Goal: Task Accomplishment & Management: Manage account settings

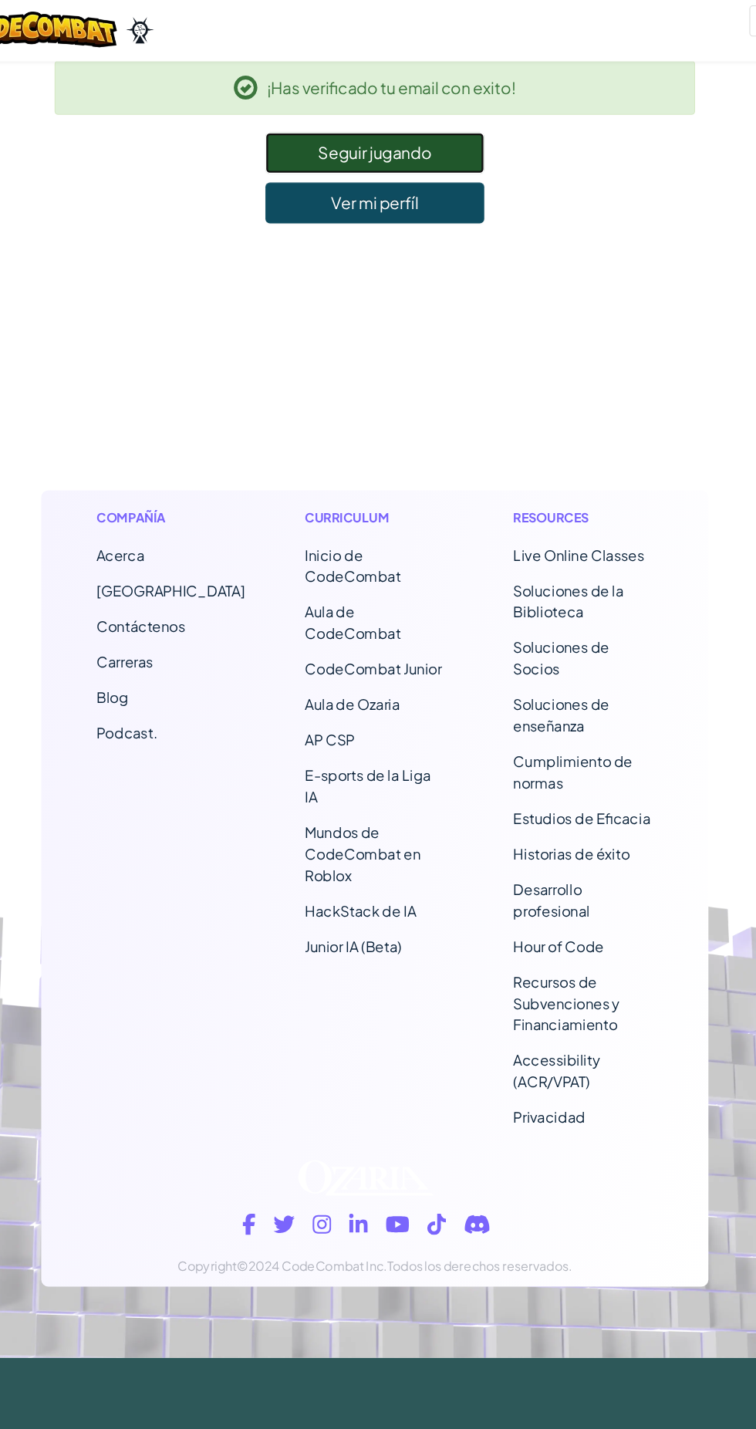
click at [402, 130] on link "Seguir jugando" at bounding box center [378, 135] width 190 height 36
click at [407, 149] on link "Seguir jugando" at bounding box center [378, 135] width 190 height 36
click at [377, 134] on link "Seguir jugando" at bounding box center [378, 135] width 190 height 36
click at [316, 130] on link "Seguir jugando" at bounding box center [378, 135] width 190 height 36
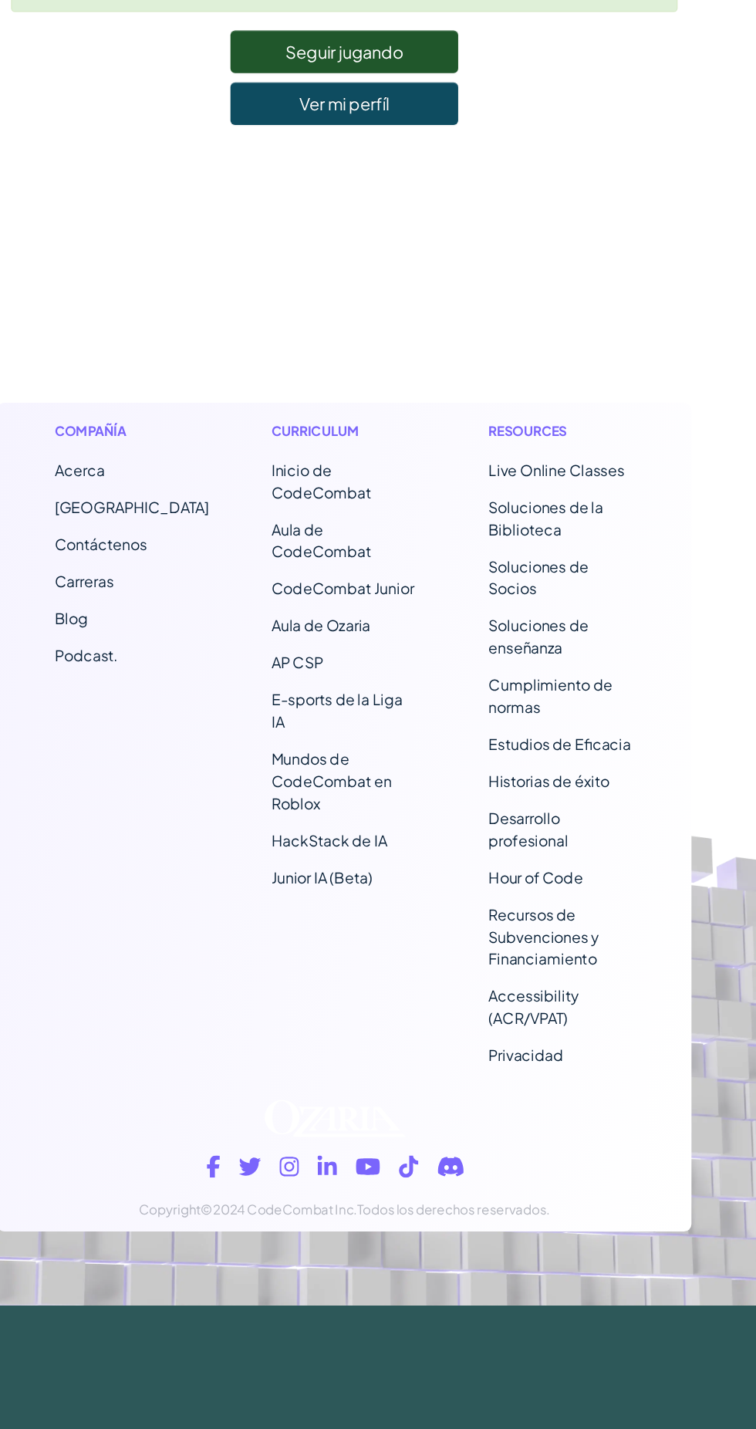
click at [463, 264] on footer "Compañía Acerca Centro de Ayuda Contáctenos Carreras Blog Podcast. Curriculum I…" at bounding box center [378, 687] width 756 height 984
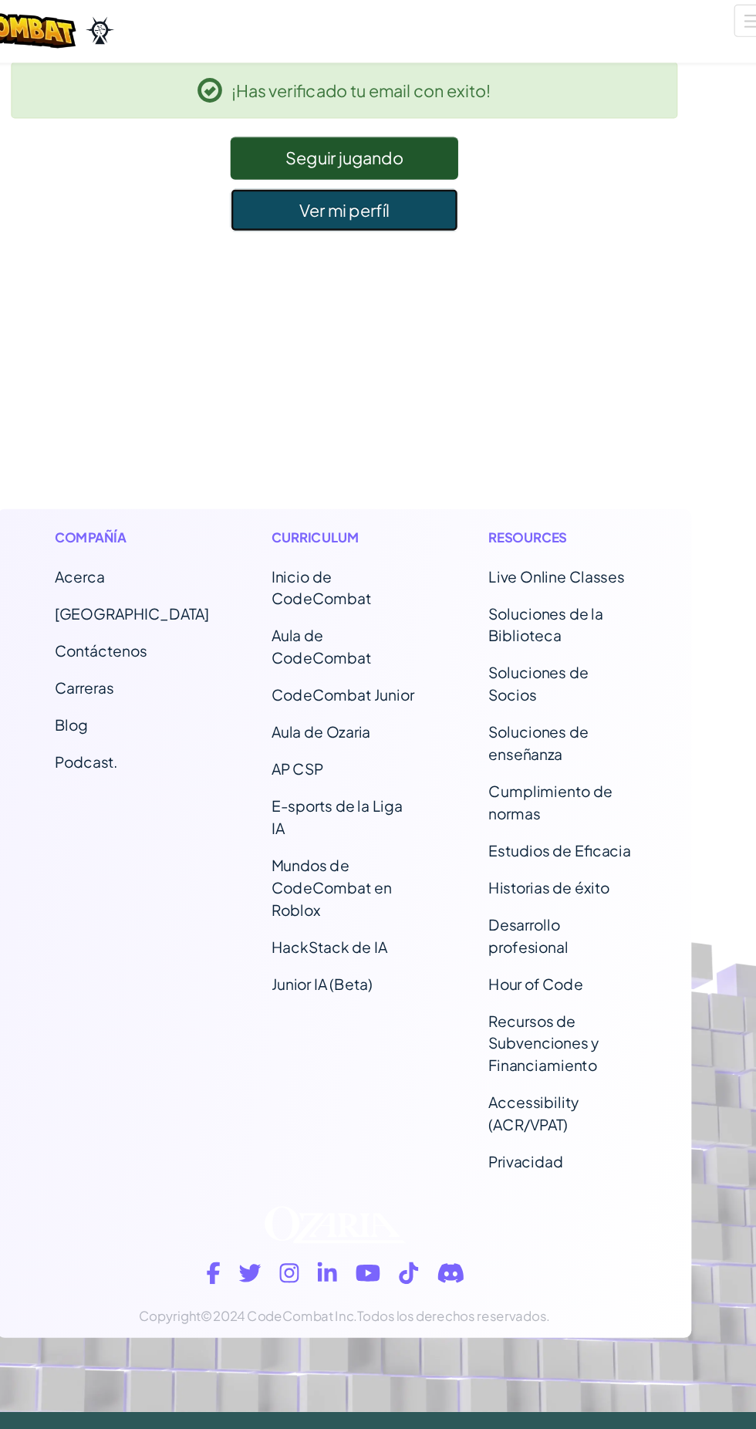
click at [436, 186] on link "Ver mi perfíl" at bounding box center [378, 178] width 190 height 36
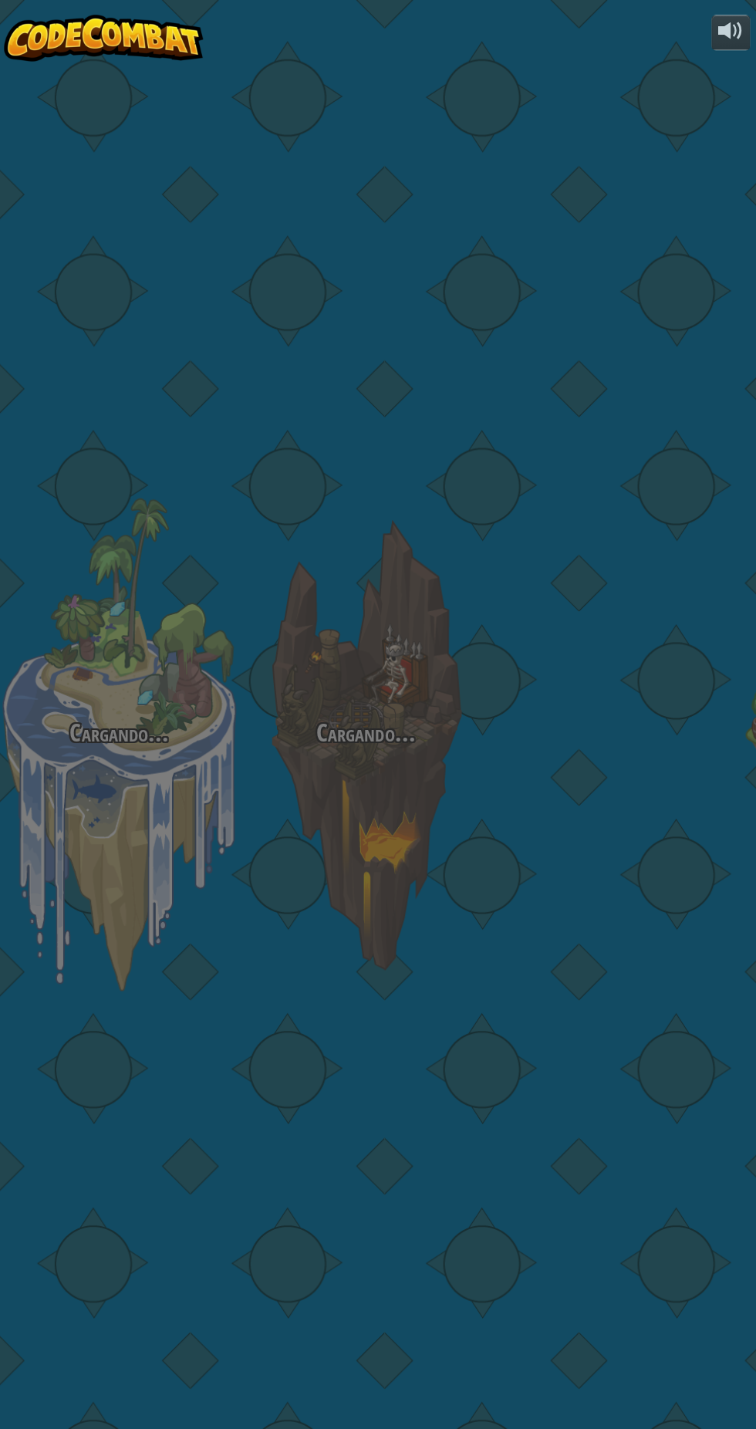
select select "es-419"
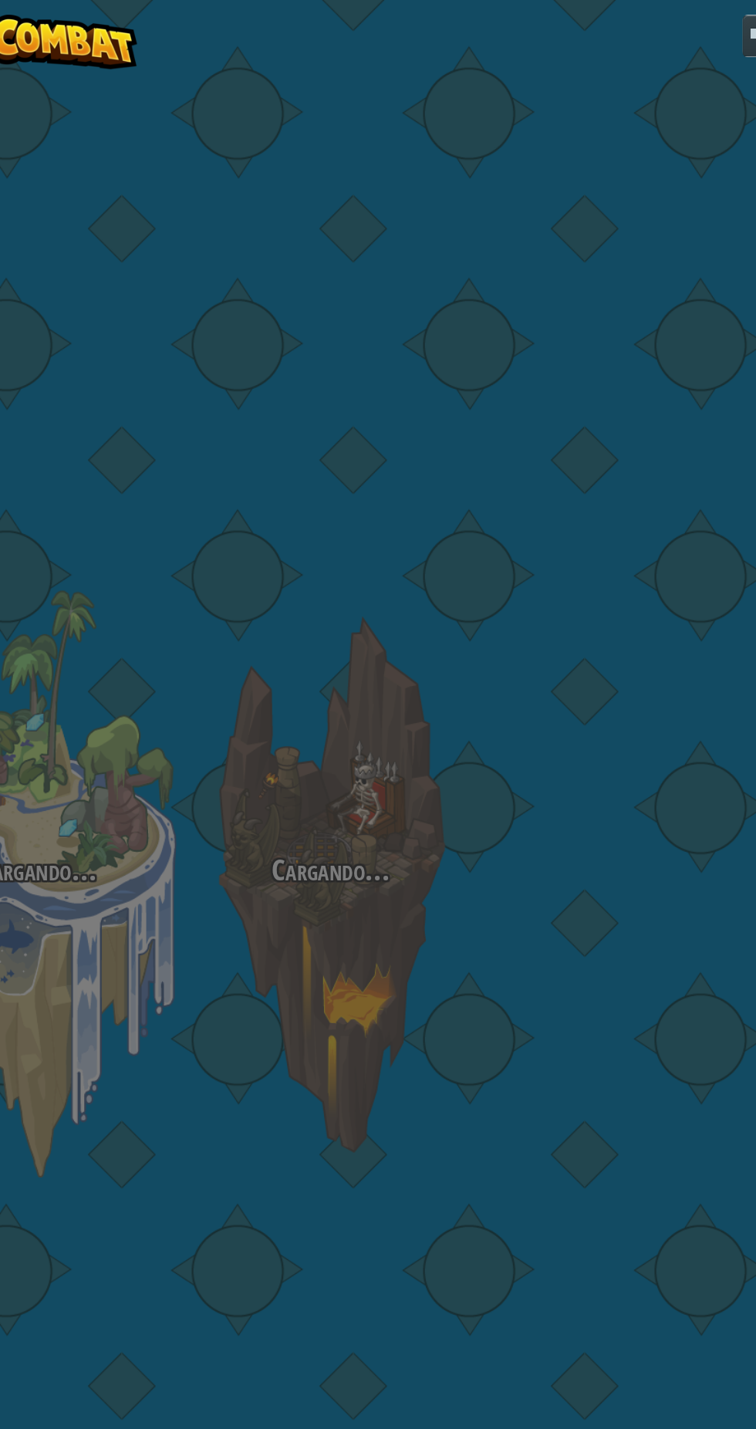
select select "es-419"
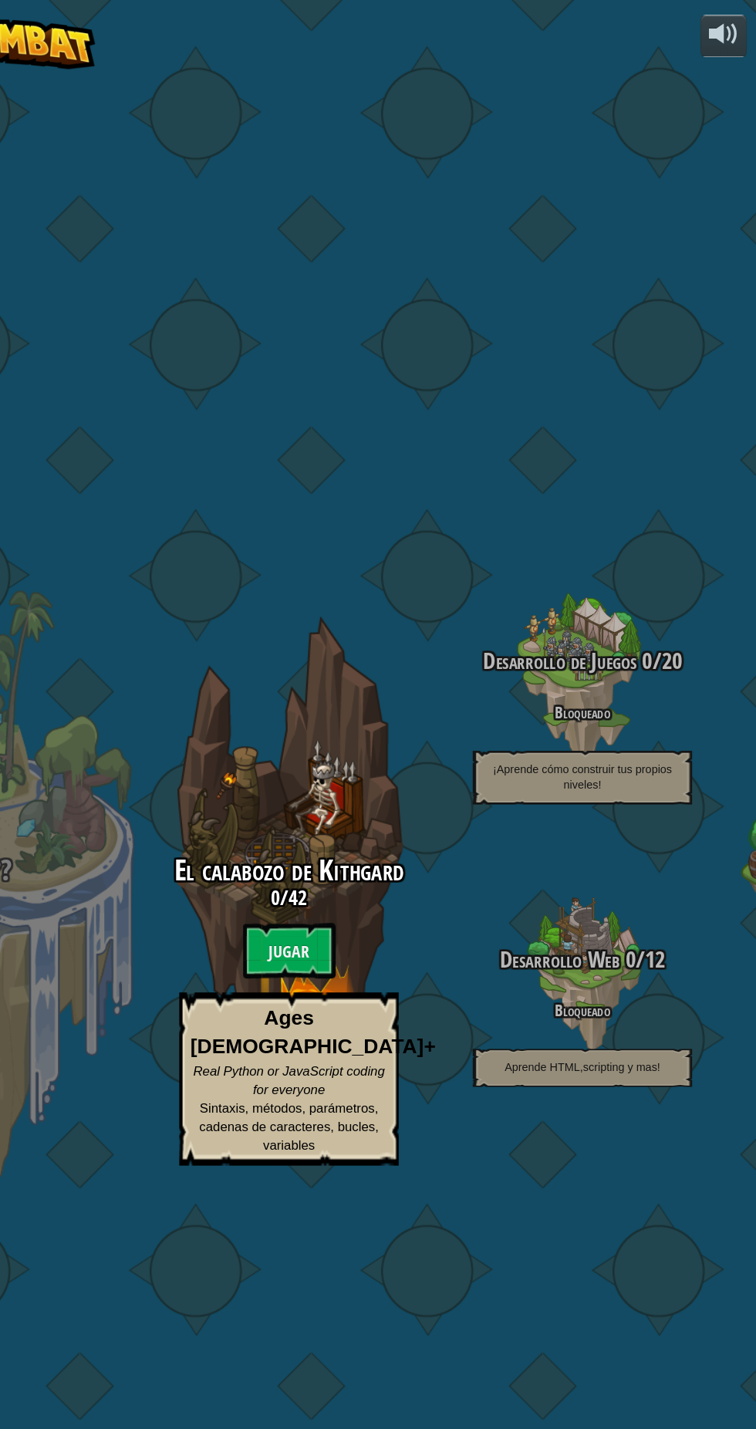
click at [340, 795] on btn "Jugar" at bounding box center [367, 795] width 77 height 46
select select "es-419"
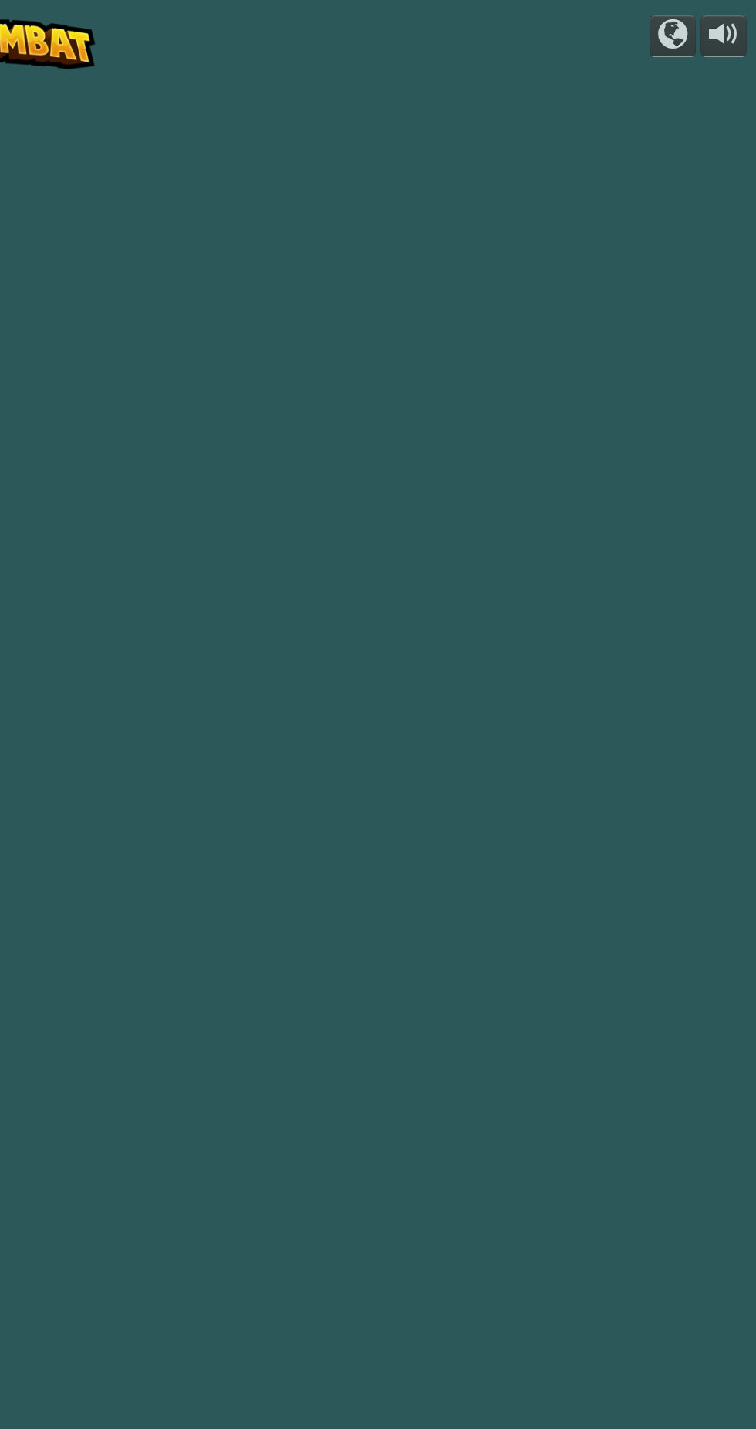
select select "es-419"
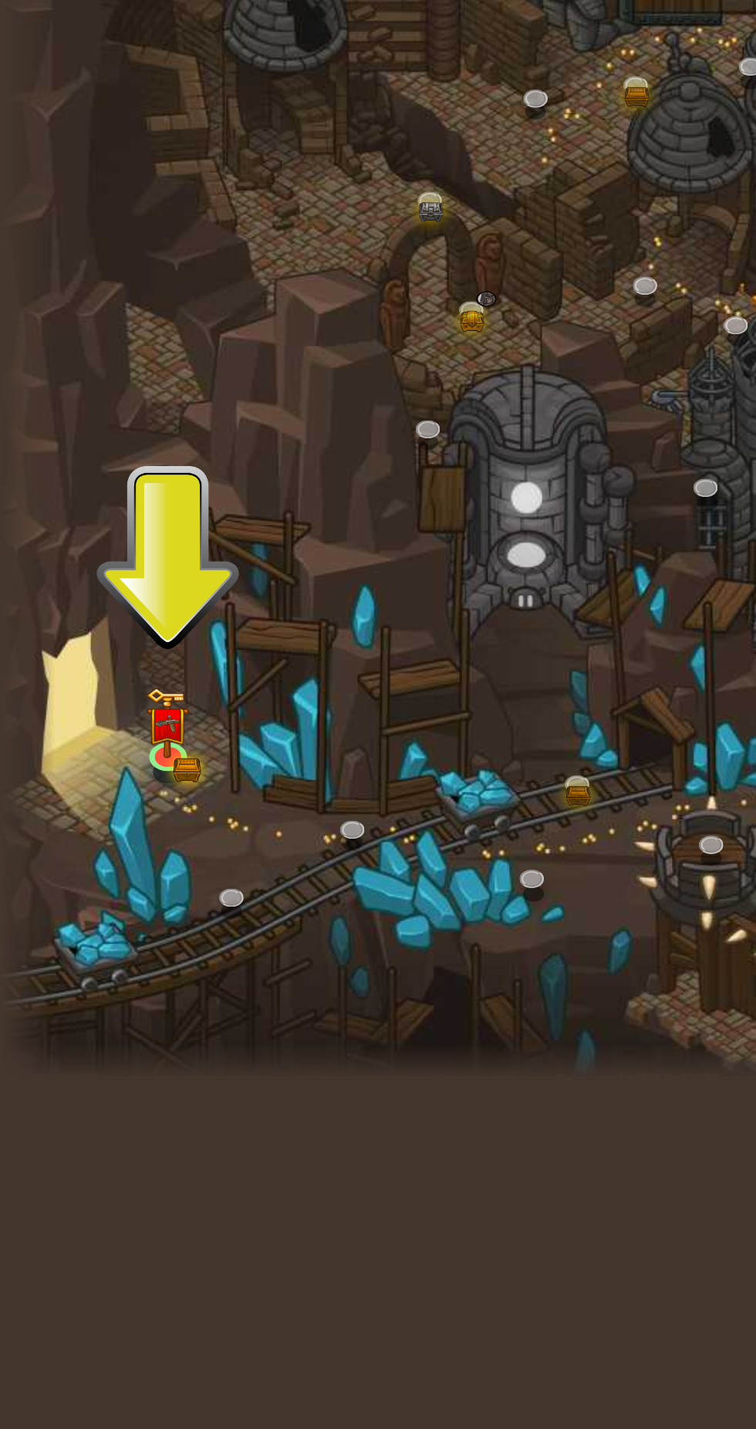
click at [62, 812] on img at bounding box center [68, 816] width 18 height 29
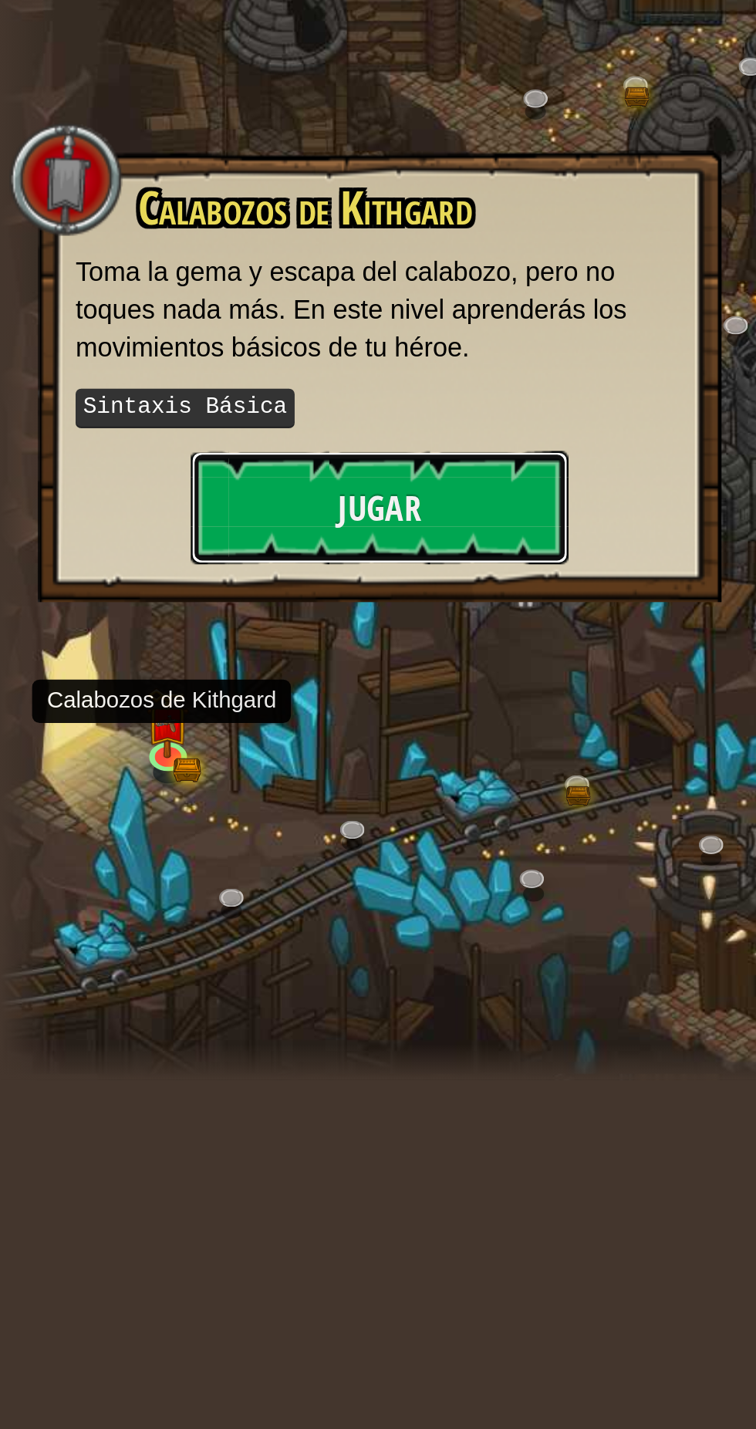
click at [202, 733] on button "Jugar" at bounding box center [155, 728] width 154 height 46
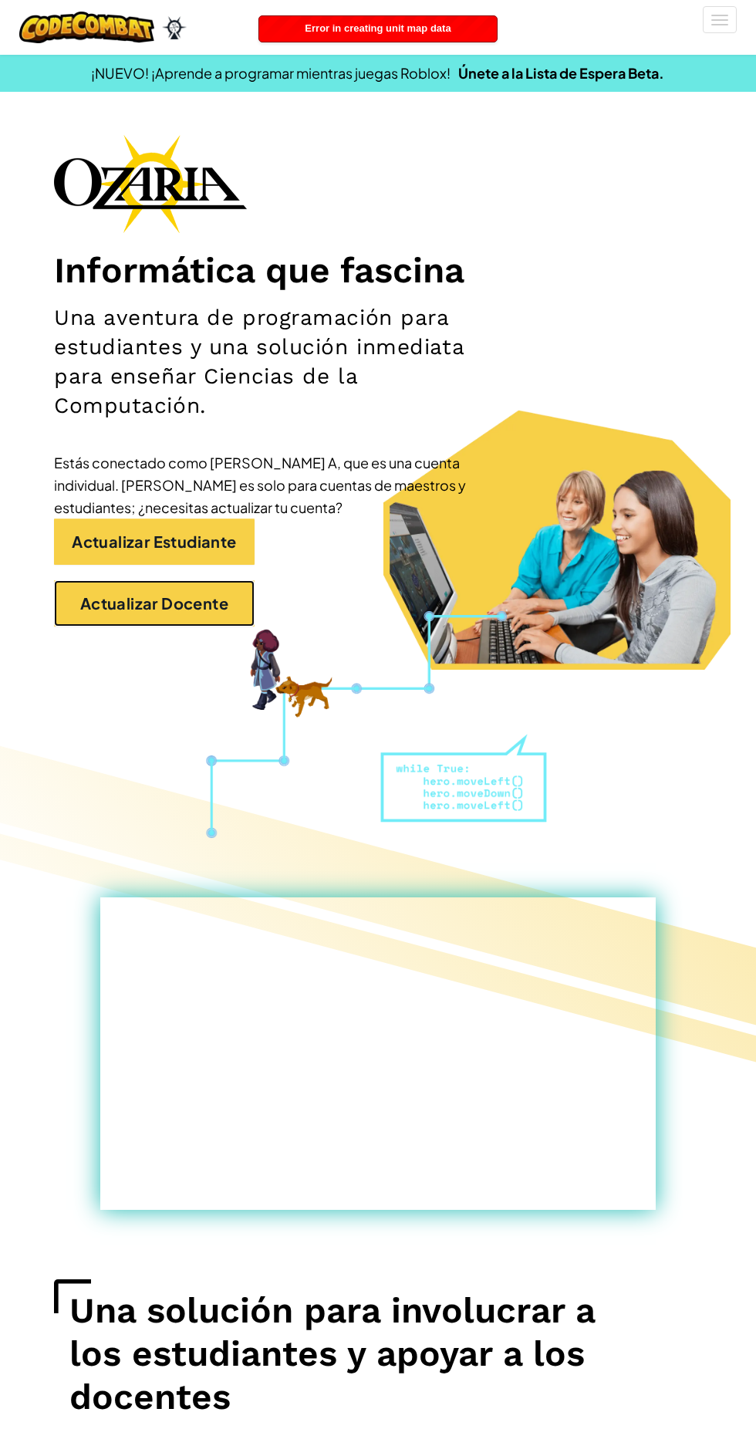
click at [203, 610] on link "Actualizar Docente" at bounding box center [154, 603] width 201 height 46
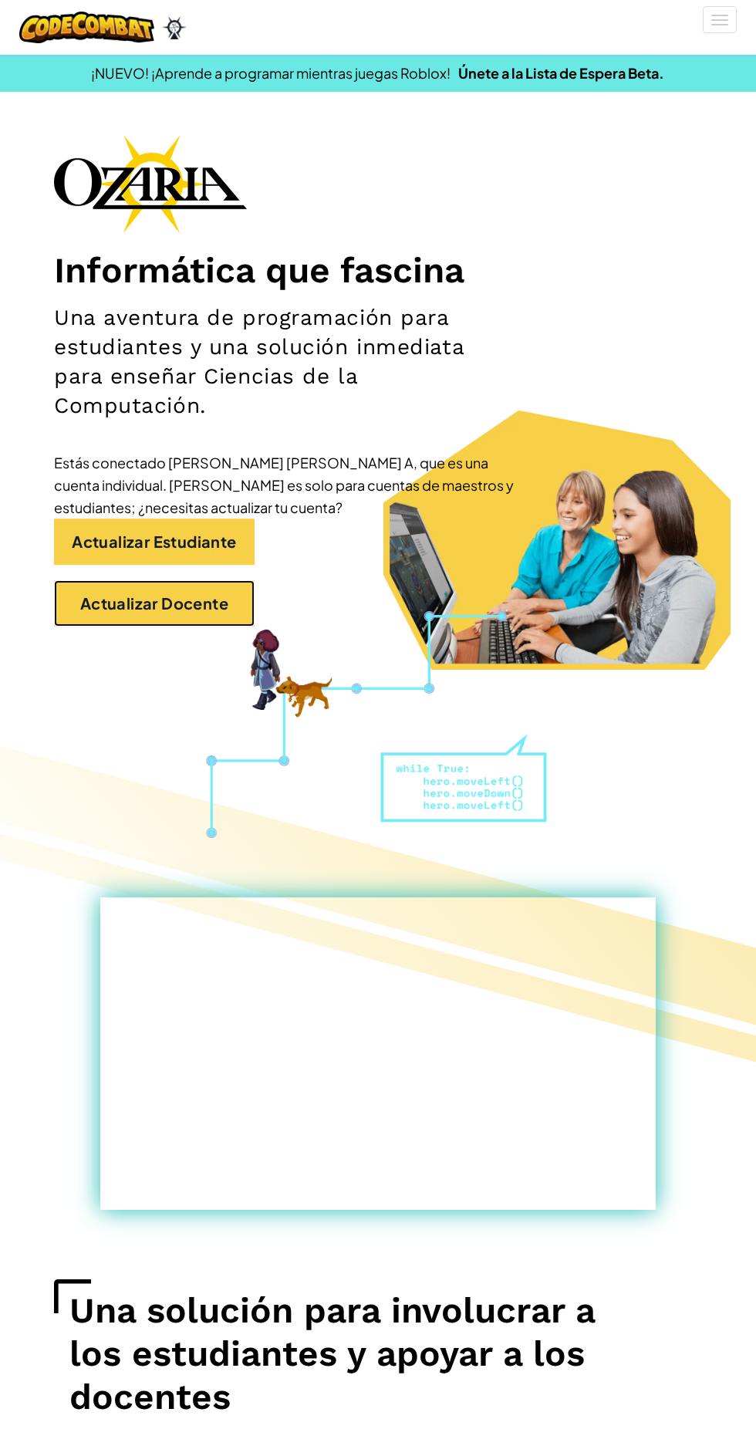
click at [225, 597] on link "Actualizar Docente" at bounding box center [154, 603] width 201 height 46
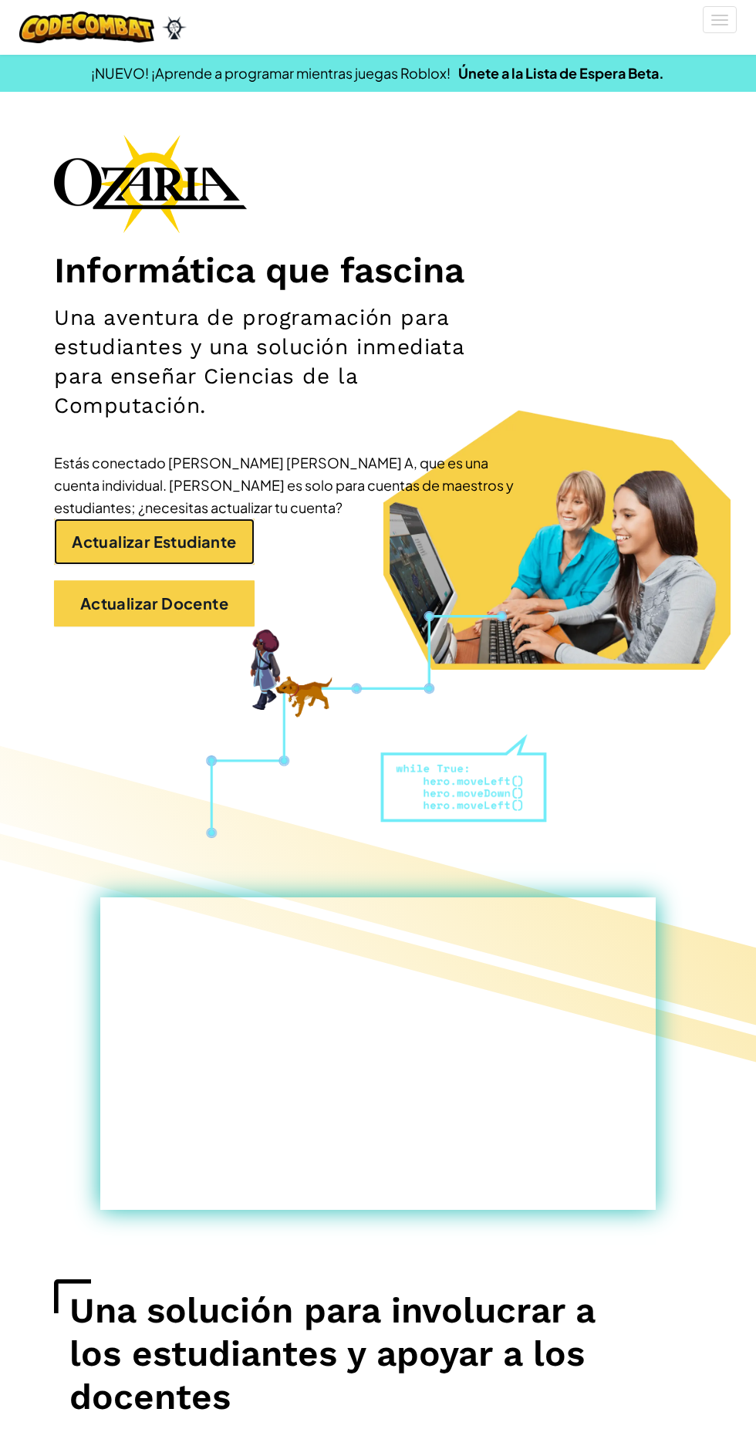
click at [196, 520] on link "Actualizar Estudiante" at bounding box center [154, 542] width 201 height 46
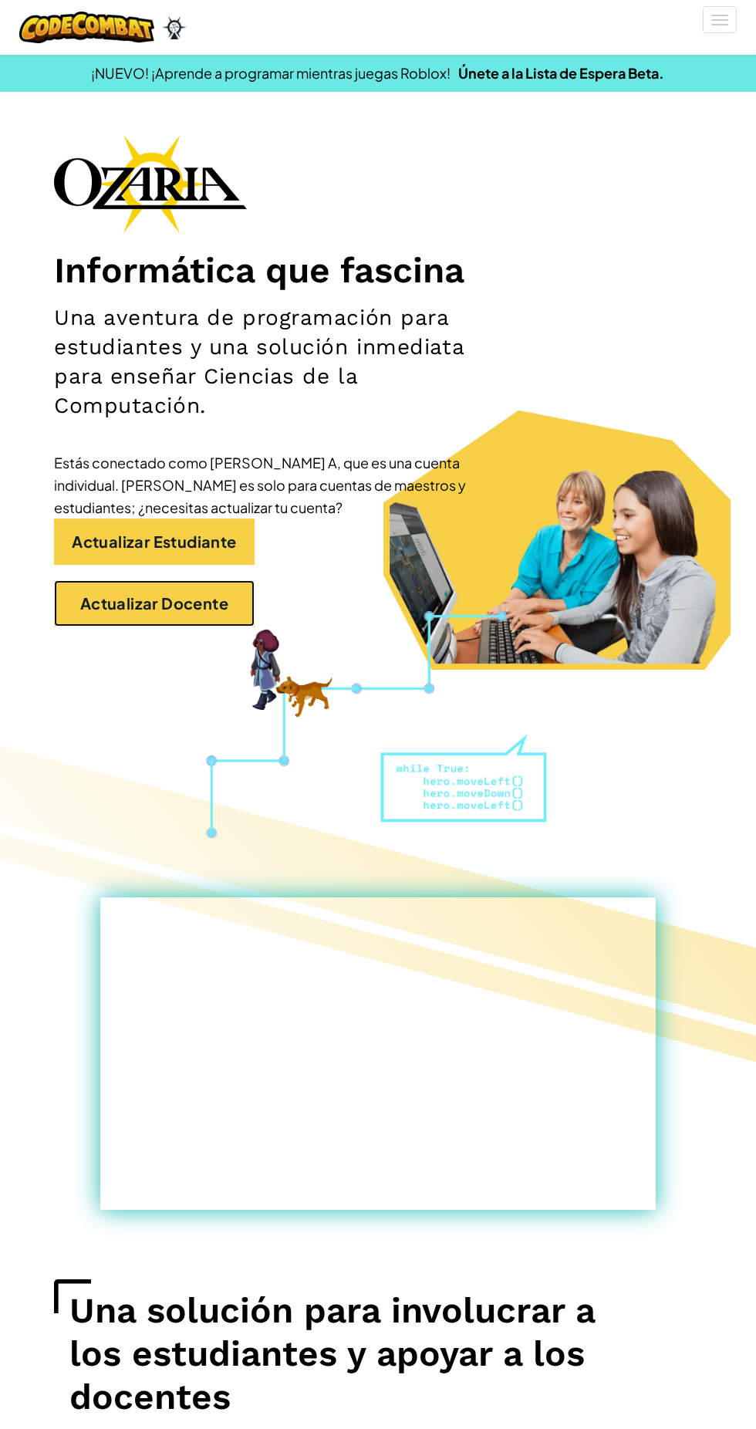
click at [194, 604] on link "Actualizar Docente" at bounding box center [154, 603] width 201 height 46
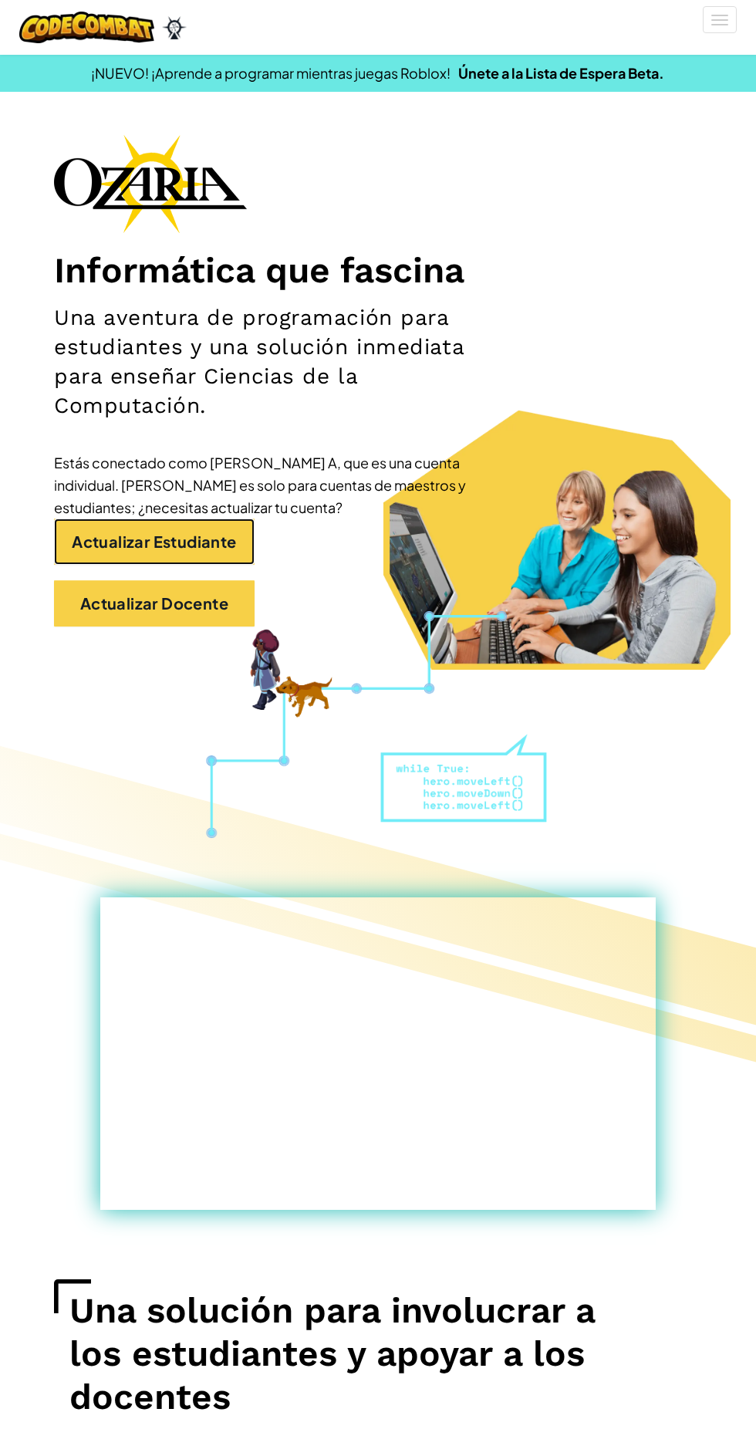
click at [186, 559] on link "Actualizar Estudiante" at bounding box center [154, 542] width 201 height 46
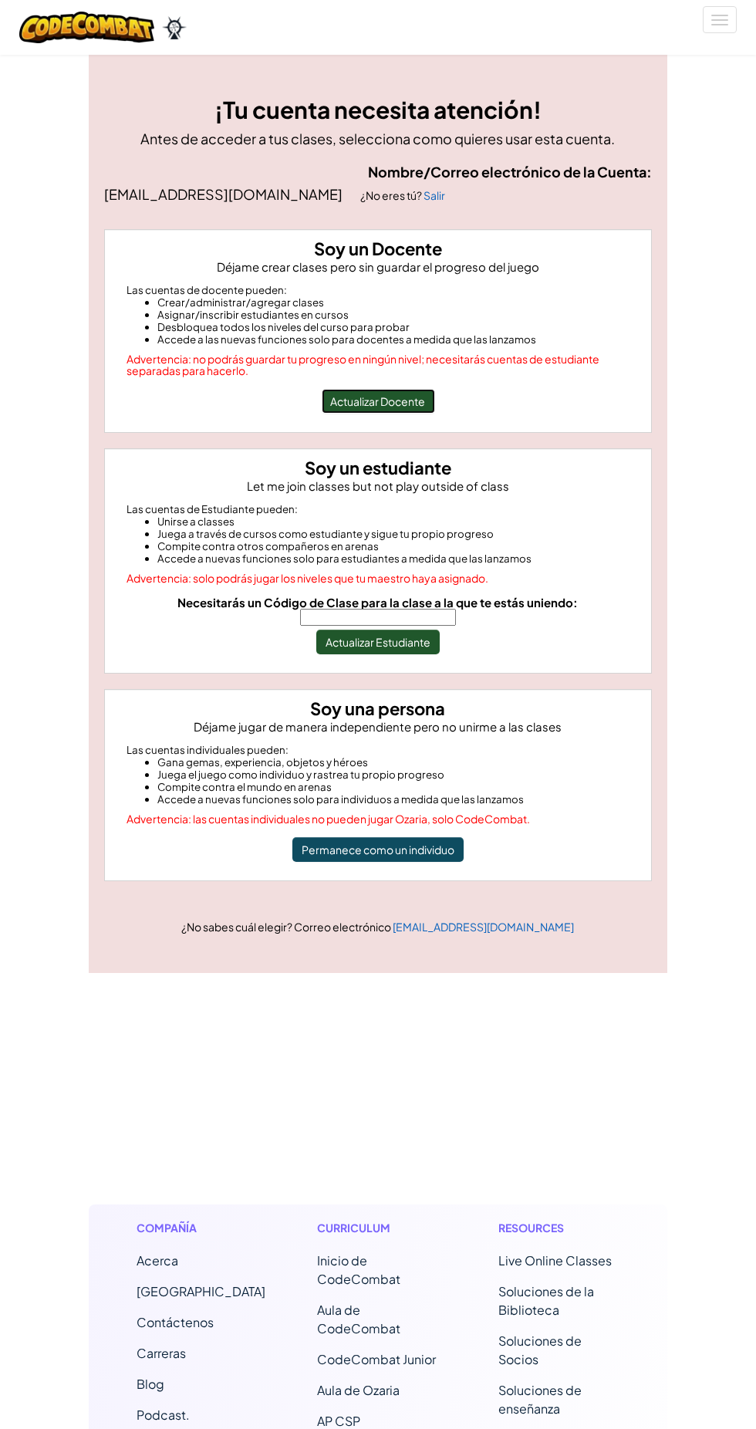
click at [421, 404] on button "Actualizar Docente" at bounding box center [378, 401] width 113 height 25
click at [431, 614] on input "Necesitarás un Código de Clase para la clase a la que te estás uniendo:" at bounding box center [378, 617] width 156 height 17
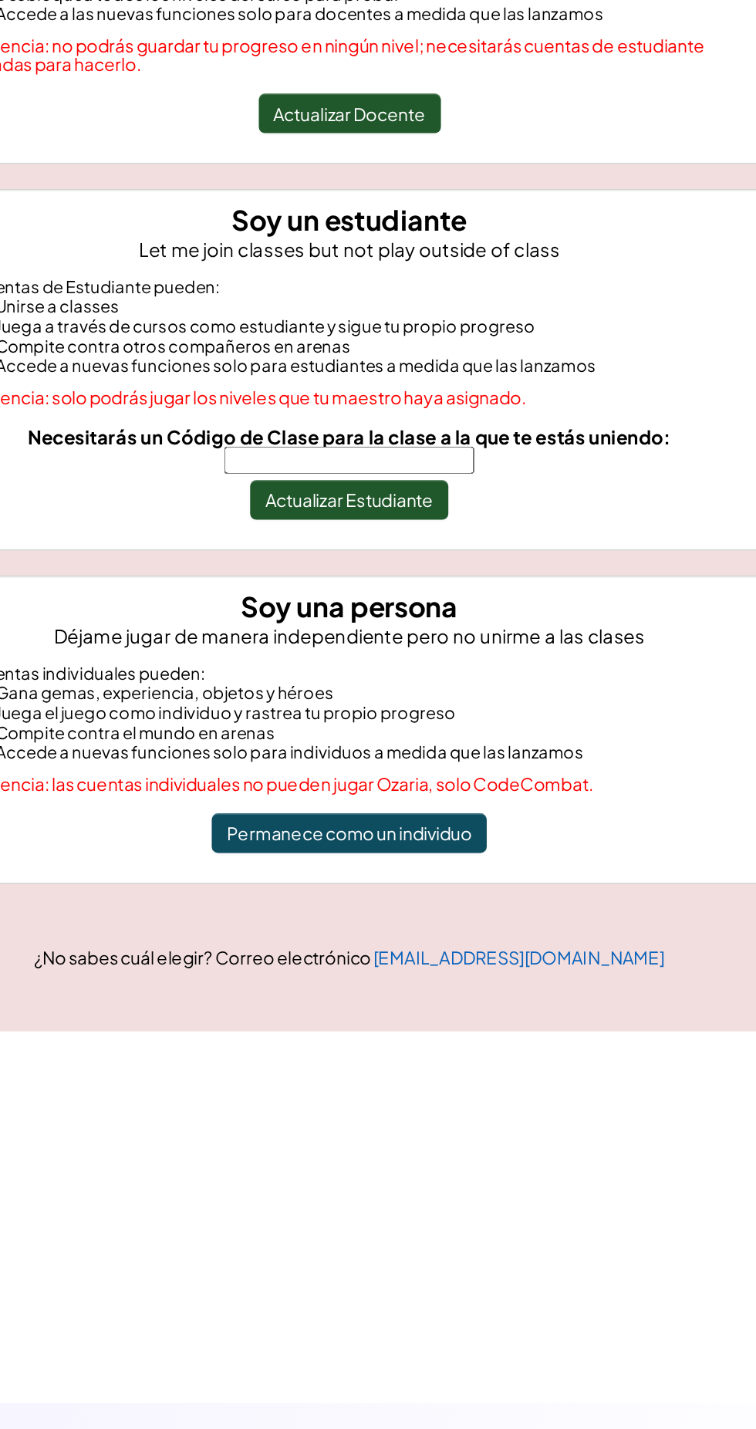
type input "ShipPaintMusic"
click at [414, 647] on button "Actualizar Estudiante" at bounding box center [377, 642] width 123 height 25
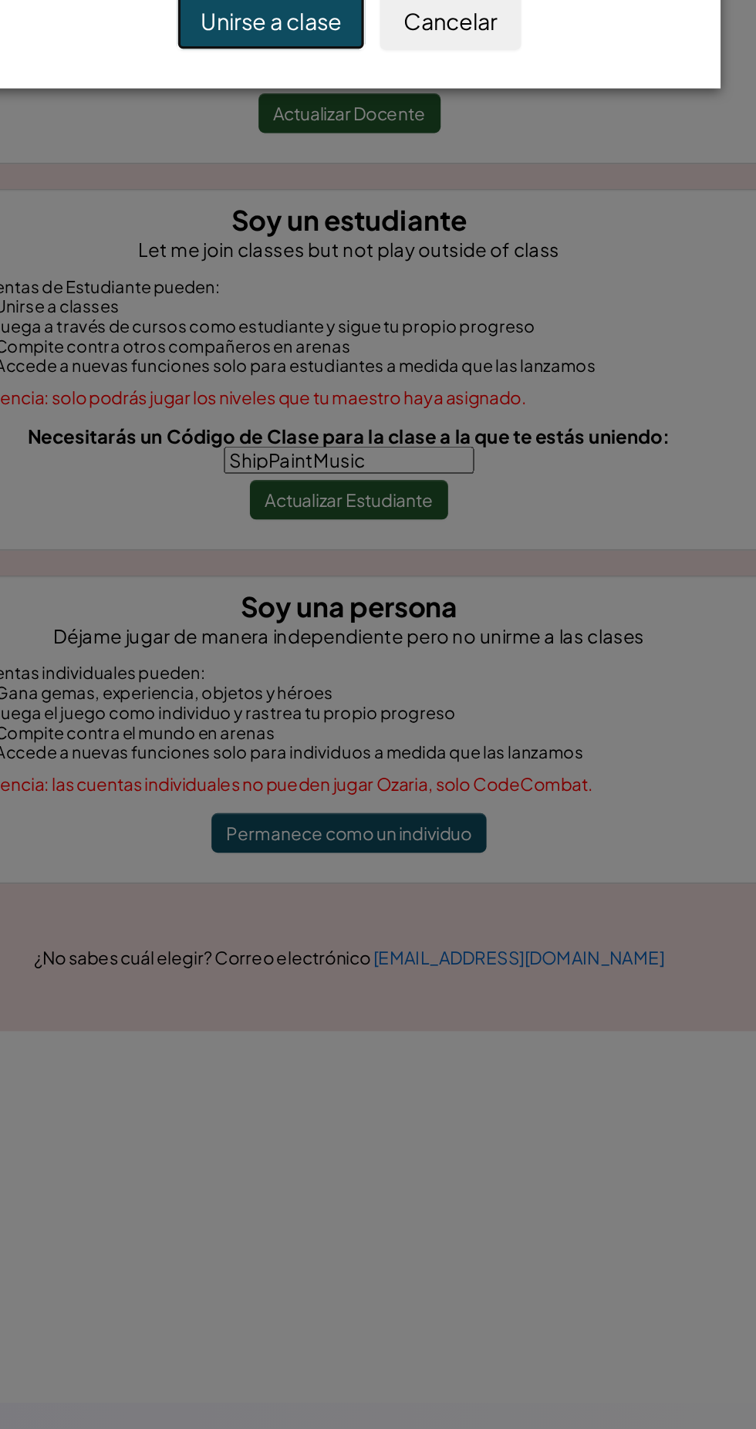
click at [356, 335] on button "Unirse a clase" at bounding box center [329, 344] width 117 height 36
click at [348, 347] on button "Unirse a clase" at bounding box center [329, 344] width 117 height 36
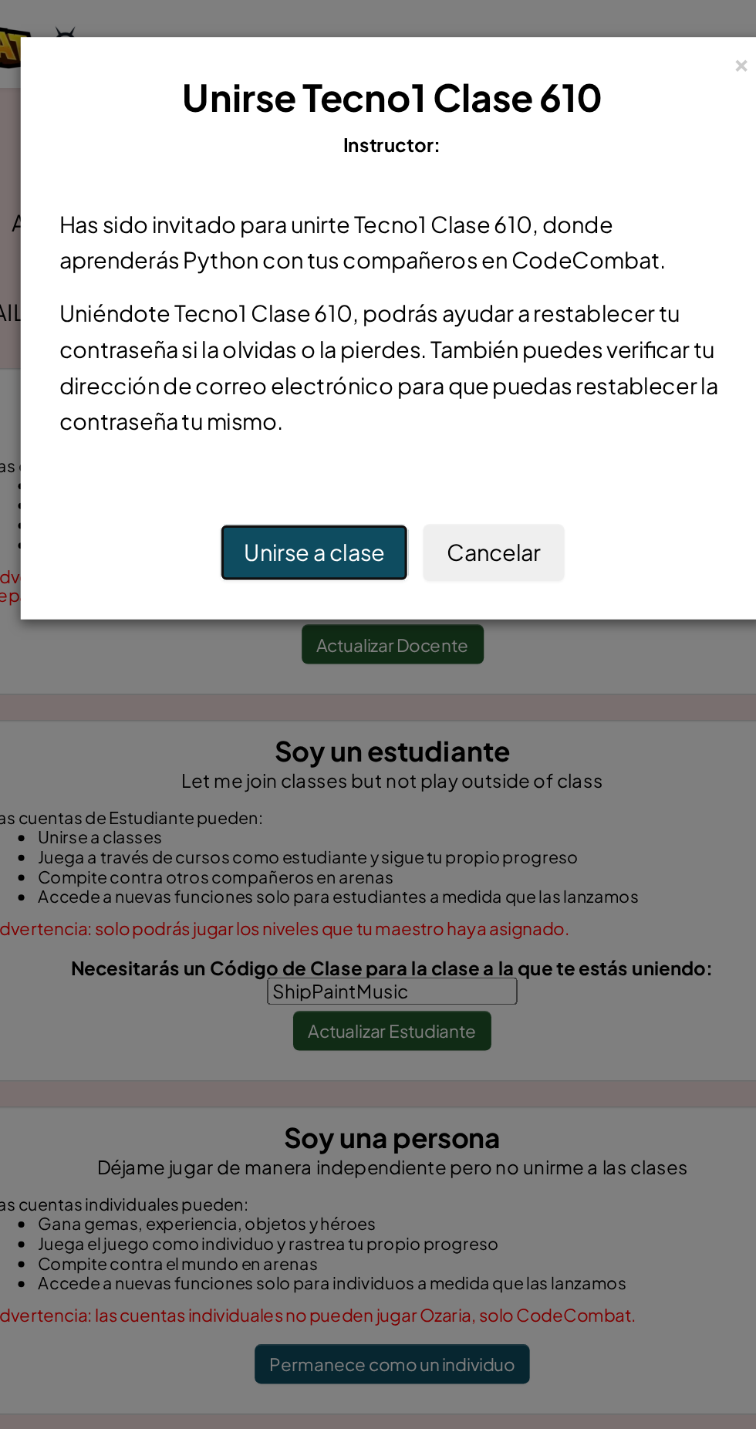
click at [347, 342] on button "Unirse a clase" at bounding box center [329, 344] width 117 height 36
click at [338, 341] on button "Unirse a clase" at bounding box center [329, 344] width 117 height 36
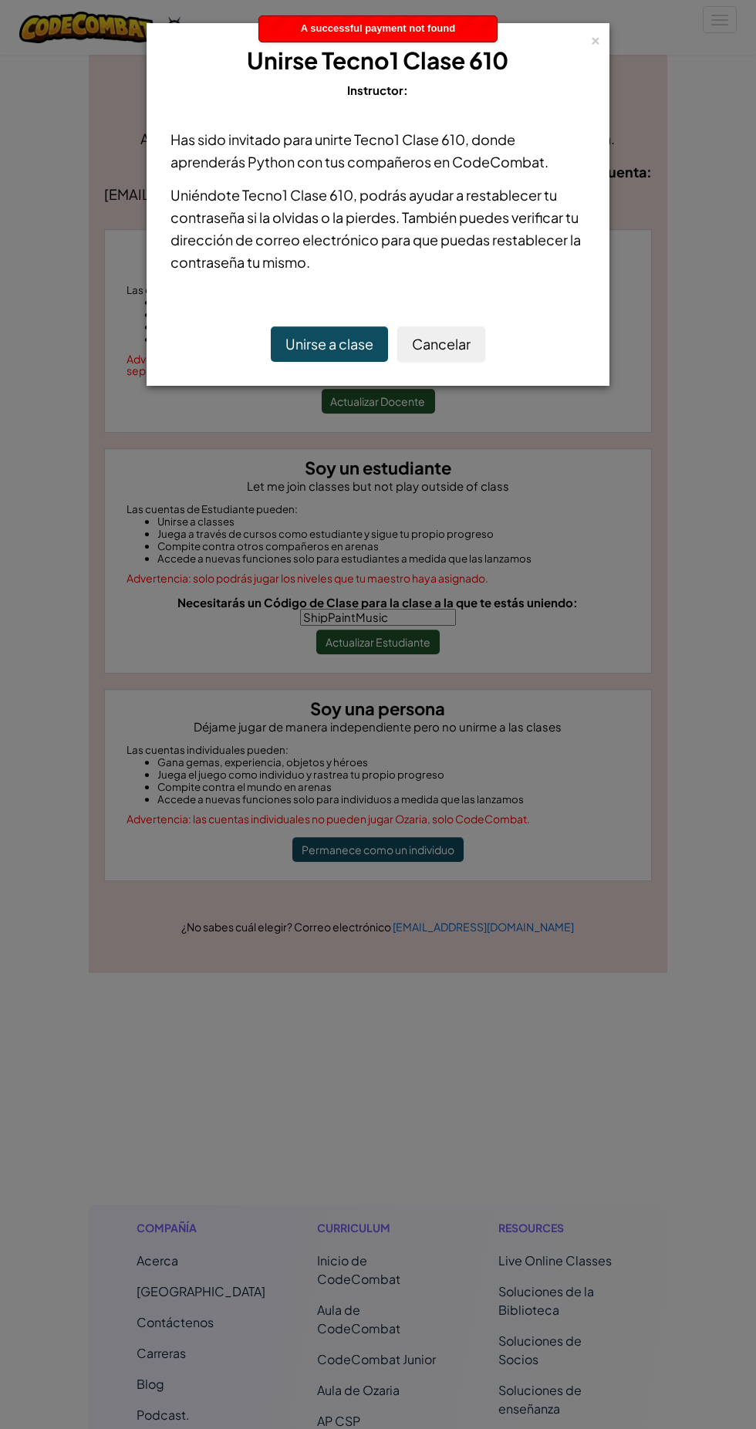
click at [344, 577] on div "× Unirse Tecno1 Clase 610 Instructor: Has sido invitado para unirte Tecno1 Clas…" at bounding box center [378, 714] width 756 height 1429
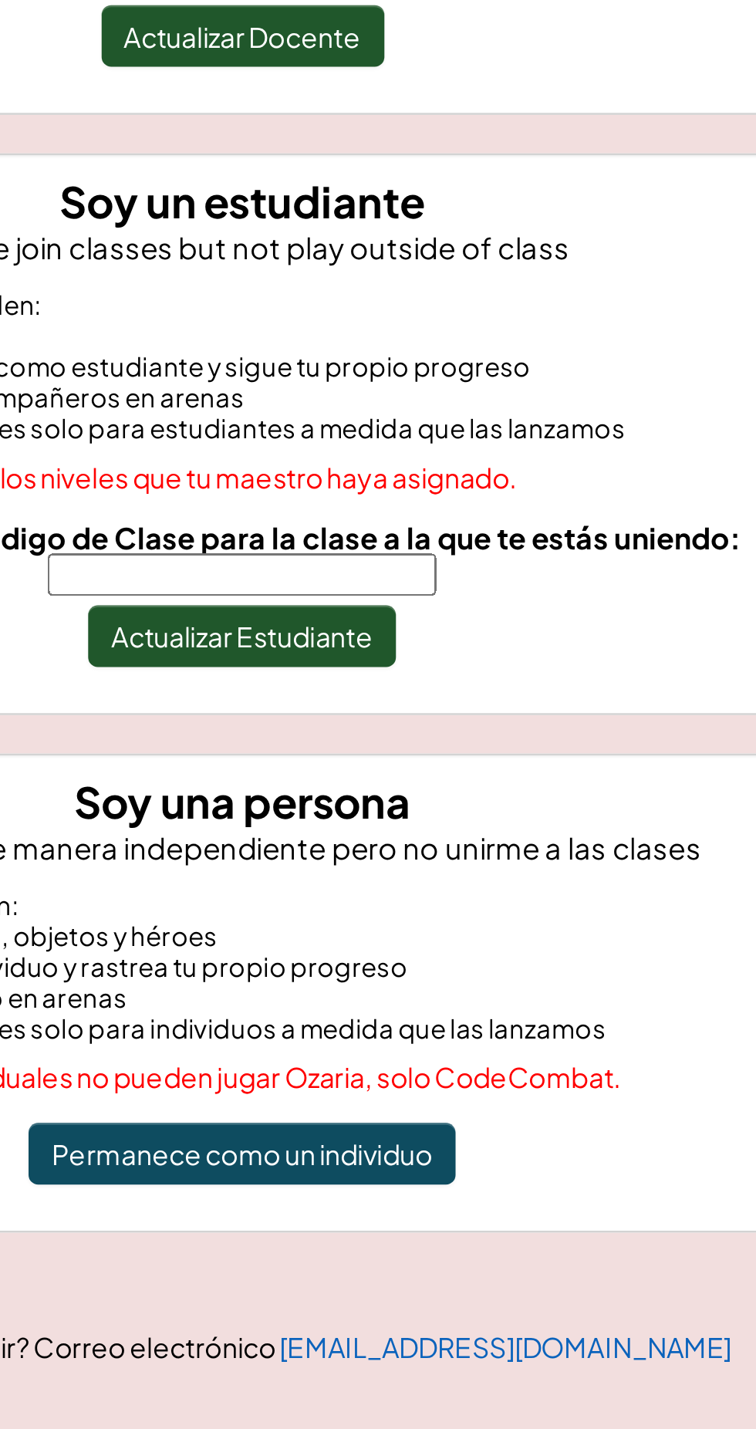
scroll to position [75, 0]
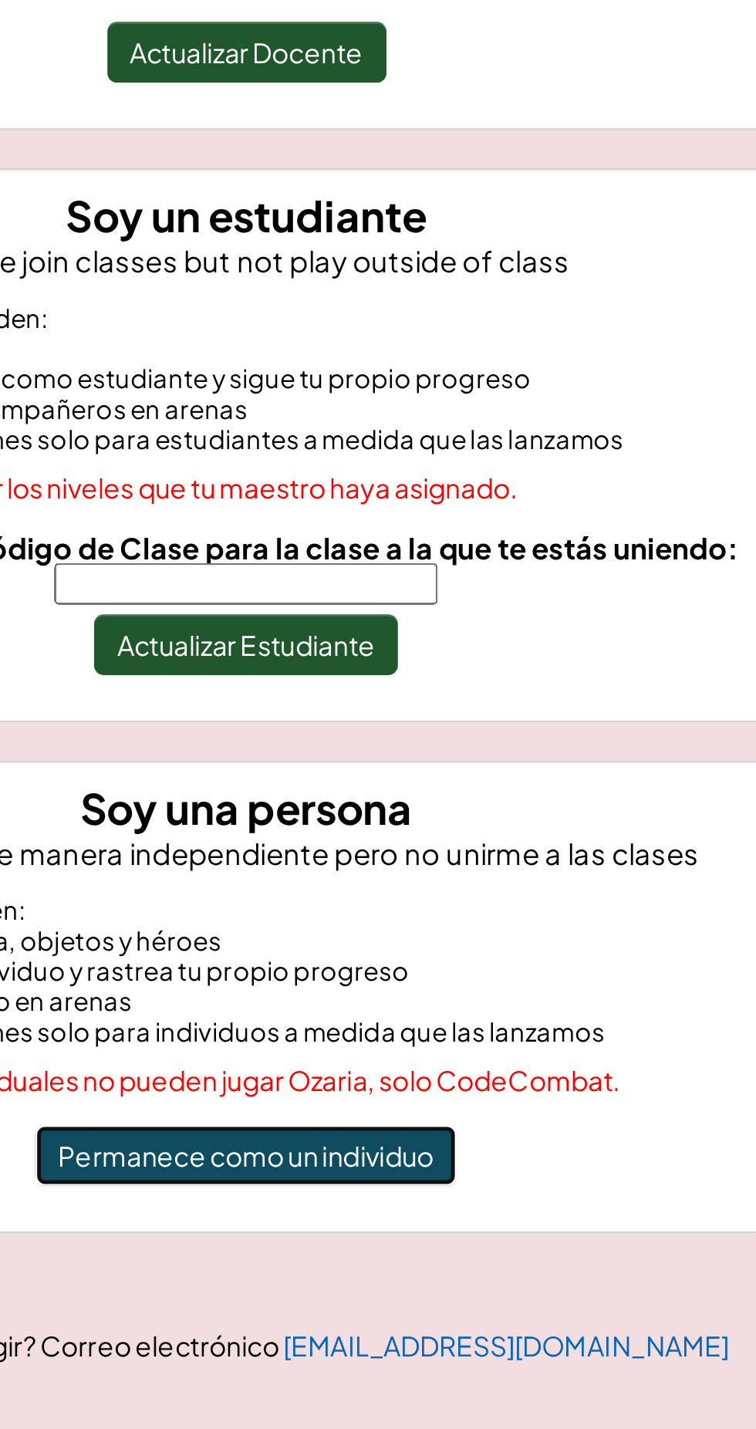
click at [439, 779] on button "Permanece como un individuo" at bounding box center [378, 775] width 171 height 25
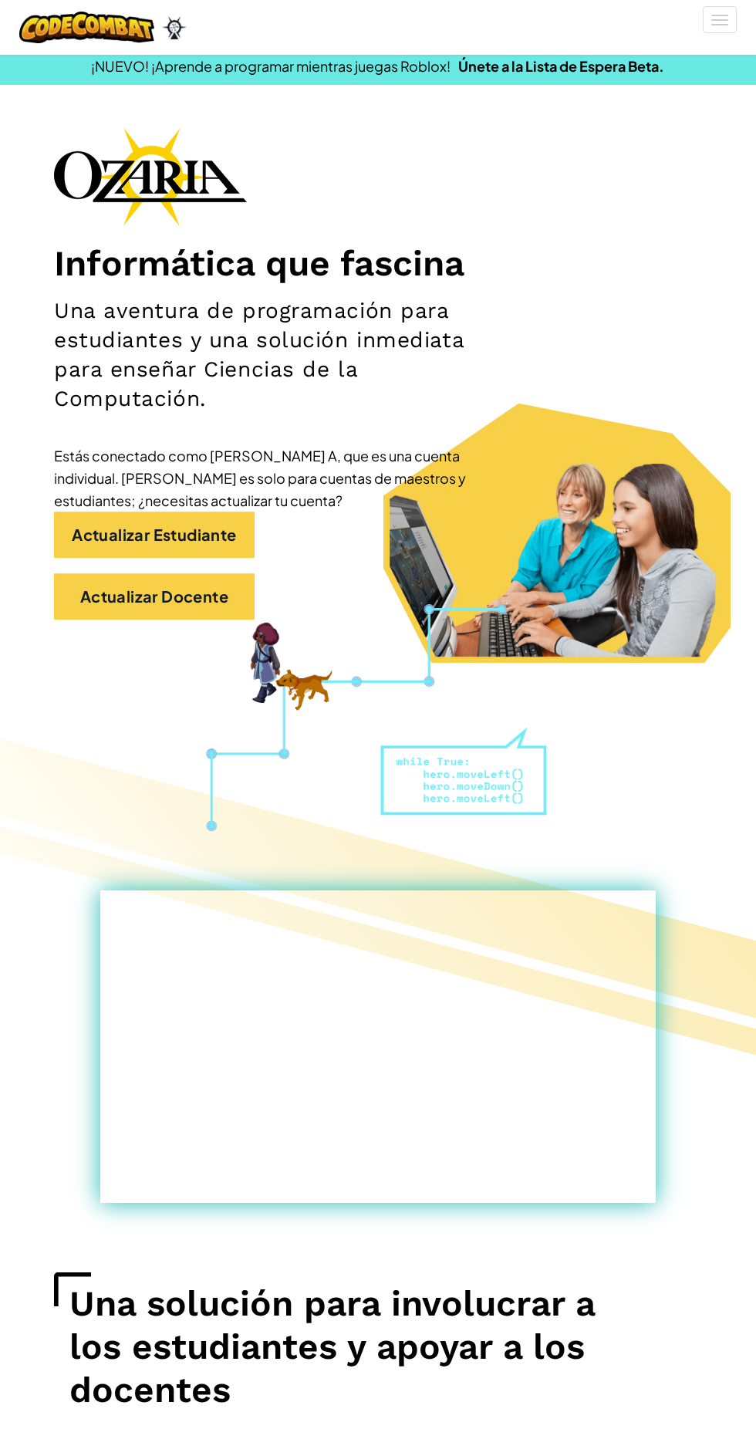
scroll to position [10, 0]
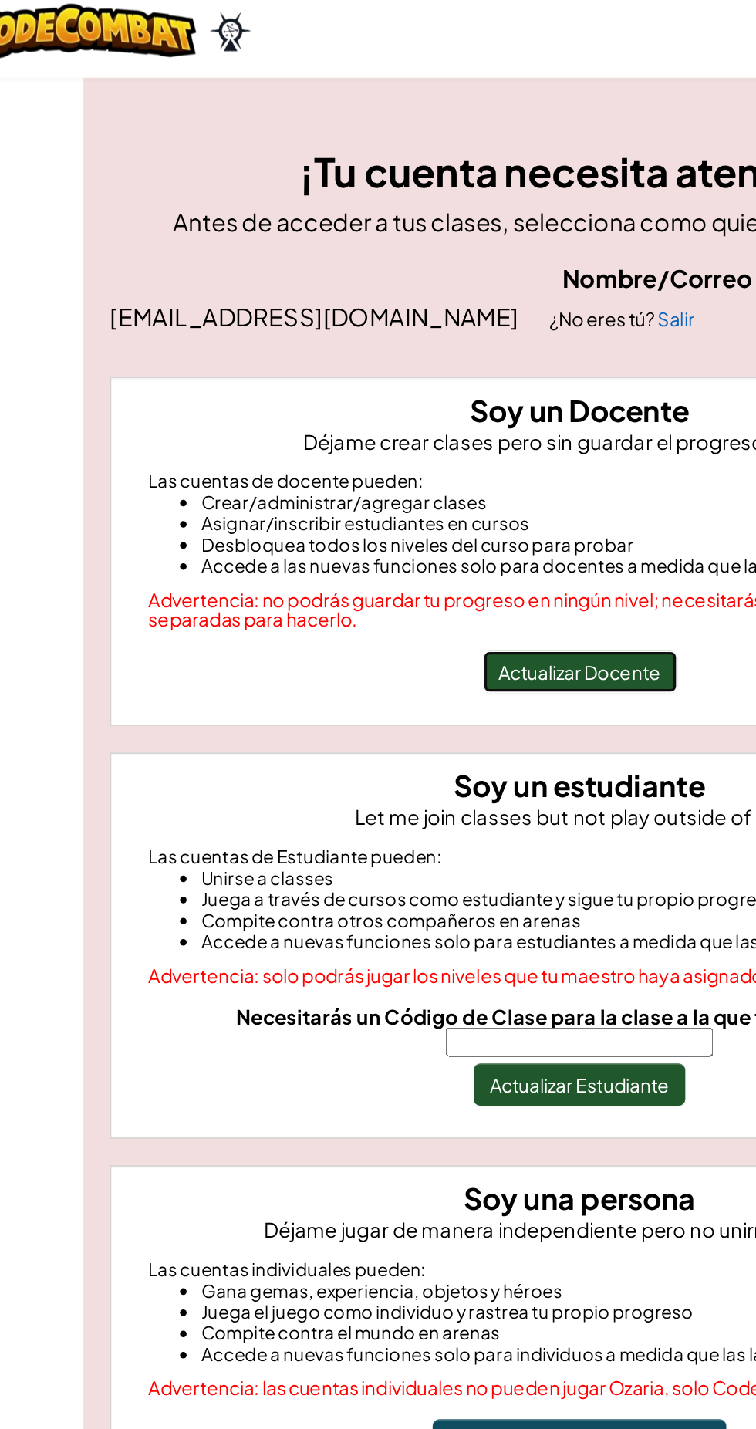
click at [388, 405] on button "Actualizar Docente" at bounding box center [378, 401] width 113 height 25
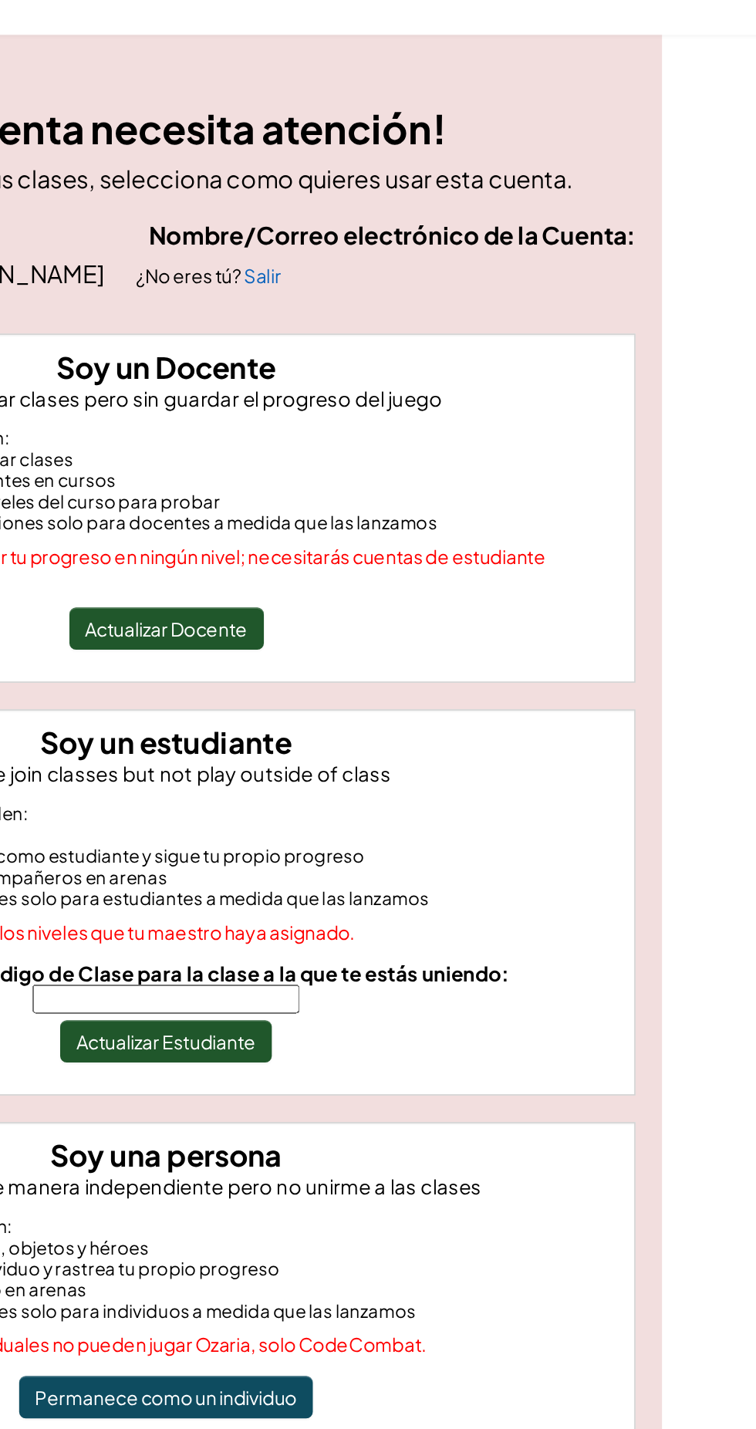
click at [557, 186] on div "arianarodriguezcalixto@gmail.com ¿No eres tú? Salir" at bounding box center [378, 195] width 548 height 24
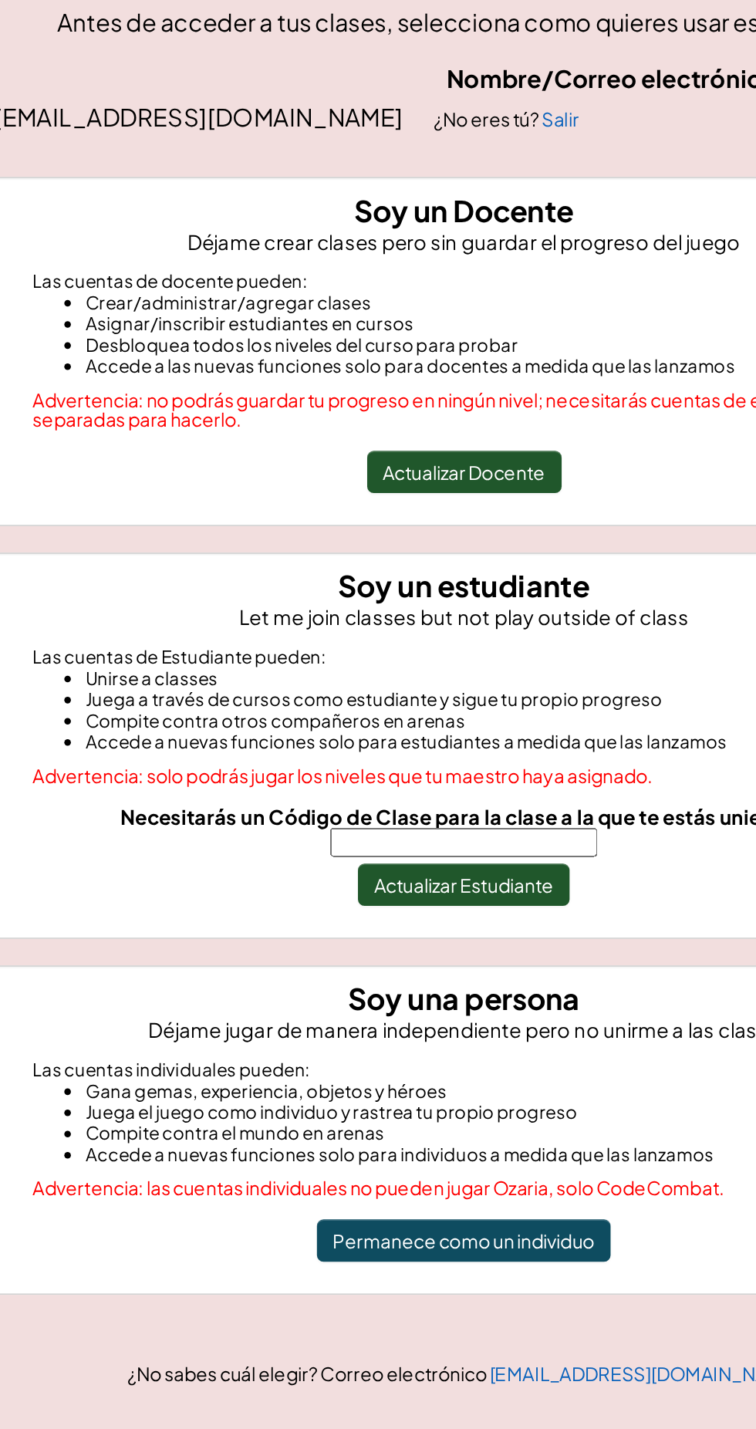
click at [435, 617] on input "Necesitarás un Código de Clase para la clase a la que te estás uniendo:" at bounding box center [378, 617] width 156 height 17
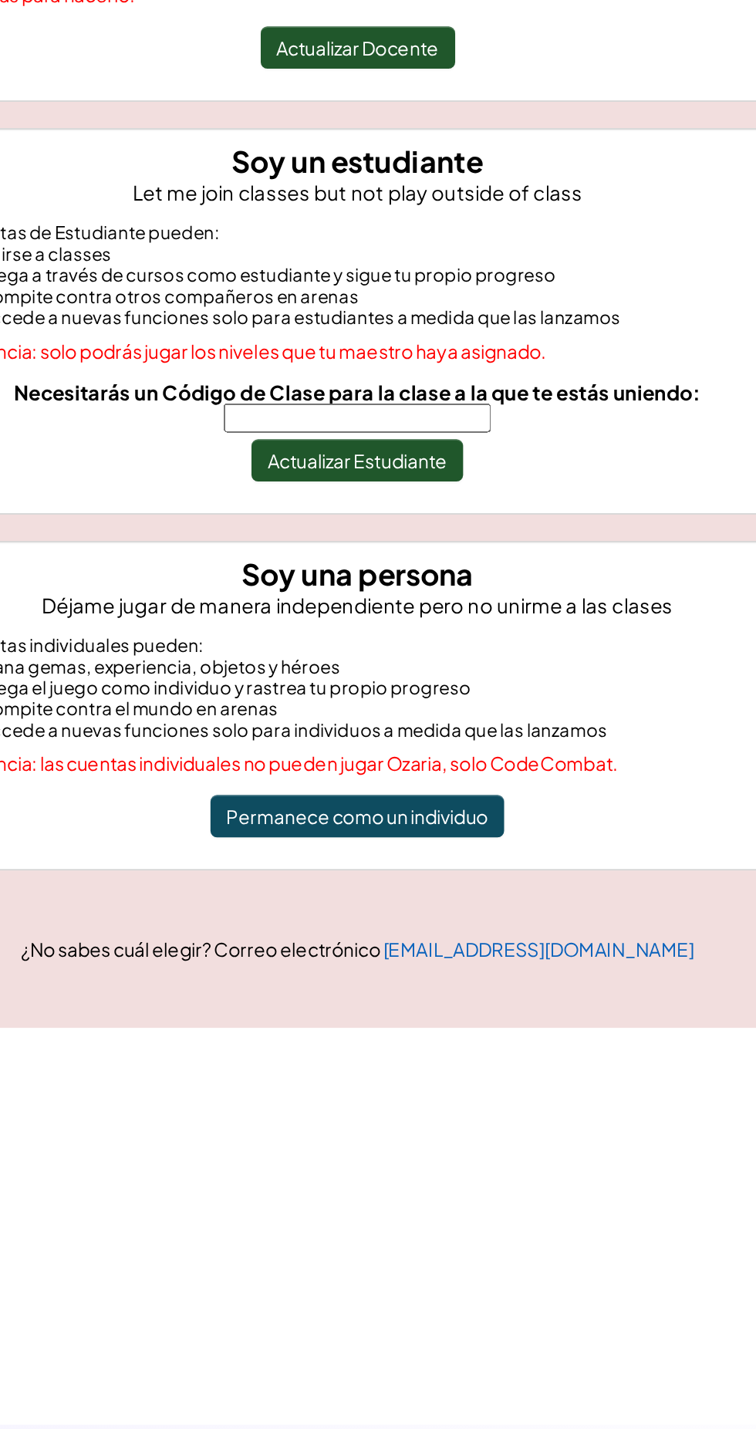
type input "ShipPaintMusic"
click at [394, 632] on button "Actualizar Estudiante" at bounding box center [377, 642] width 123 height 25
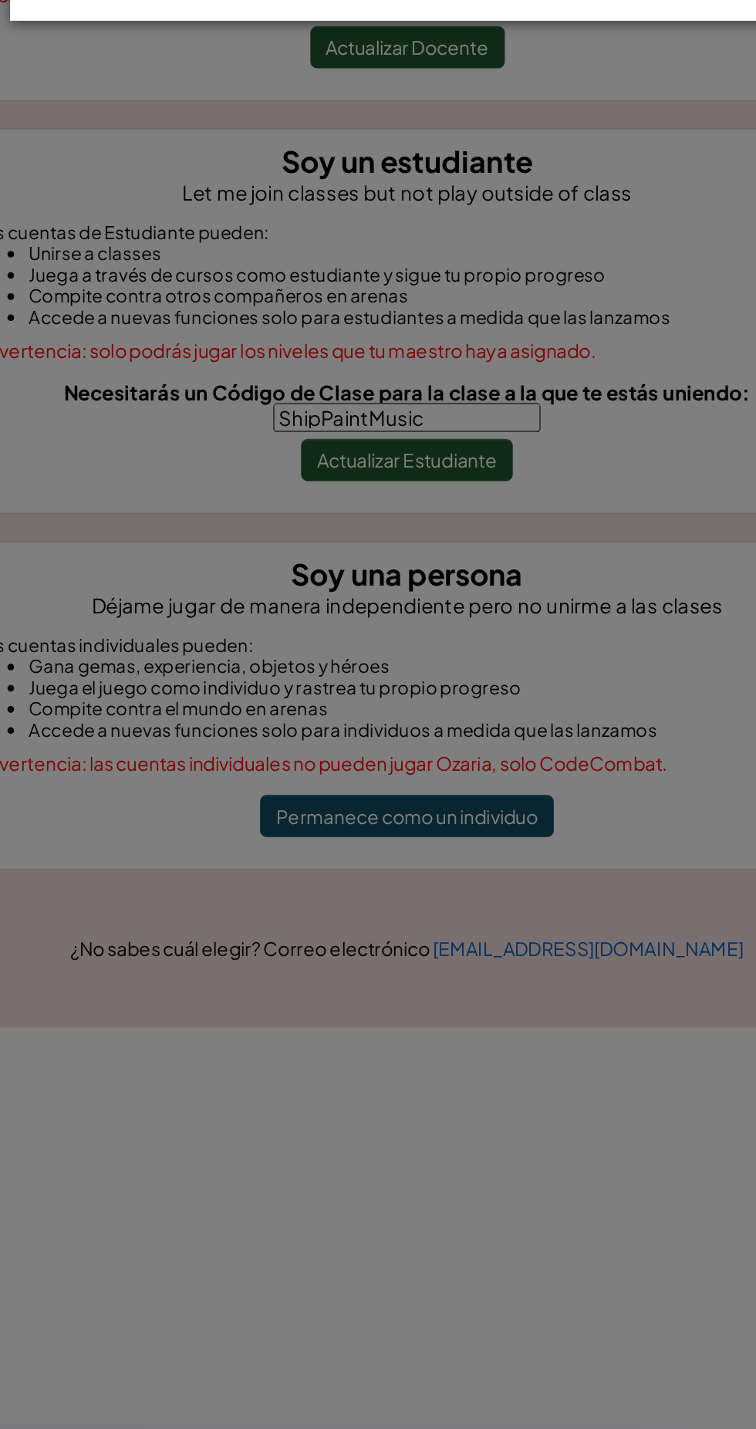
click at [408, 650] on div "× Unirse Tecno1 Clase 610 Instructor: Has sido invitado para unirte Tecno1 Clas…" at bounding box center [378, 714] width 756 height 1429
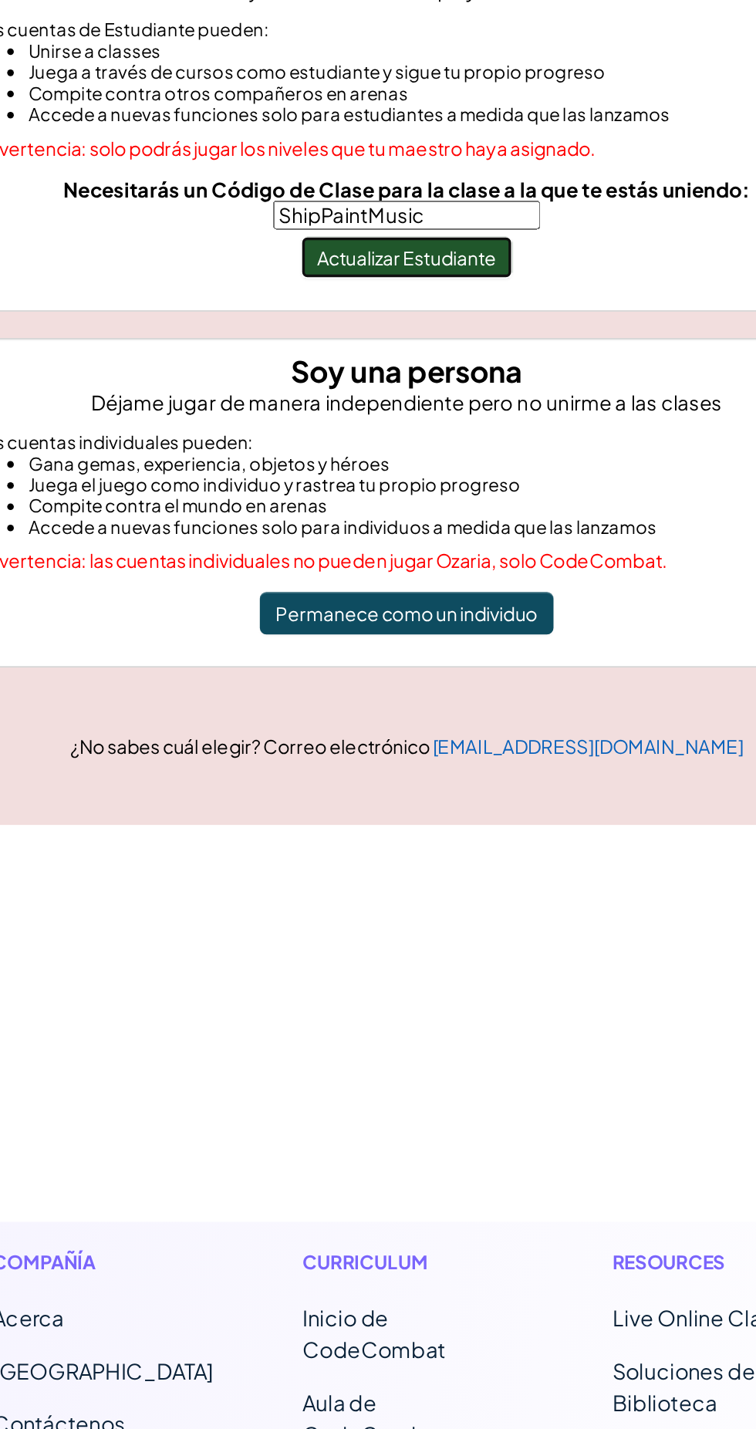
click at [406, 650] on button "Actualizar Estudiante" at bounding box center [377, 642] width 123 height 25
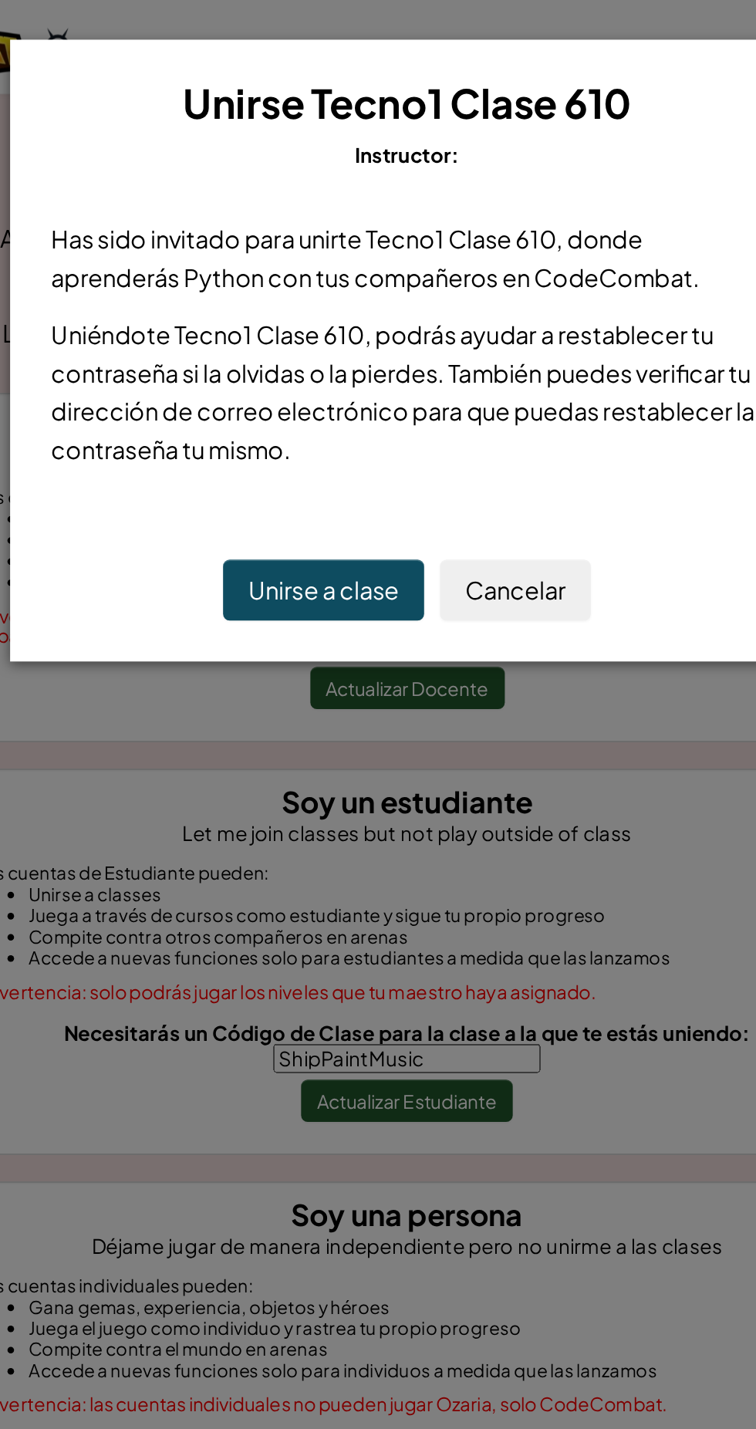
click at [361, 332] on button "Unirse a clase" at bounding box center [329, 344] width 117 height 36
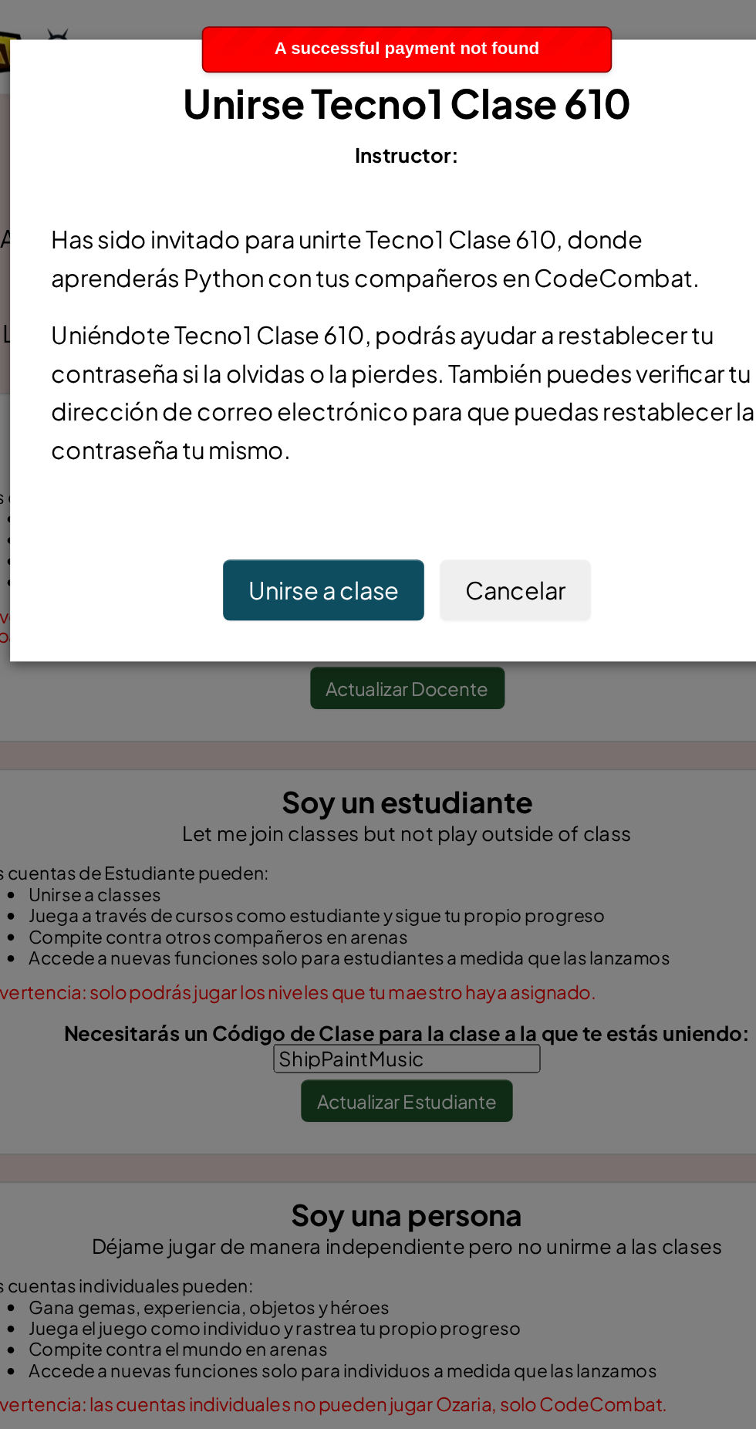
click at [429, 90] on div "Unirse Tecno1 Clase 610 Instructor:" at bounding box center [378, 71] width 423 height 57
click at [414, 68] on span "Tecno1 Clase 610" at bounding box center [416, 60] width 187 height 29
click at [401, 79] on div "Unirse Tecno1 Clase 610 Instructor:" at bounding box center [378, 71] width 423 height 57
click at [388, 73] on span "Tecno1 Clase 610" at bounding box center [416, 60] width 187 height 29
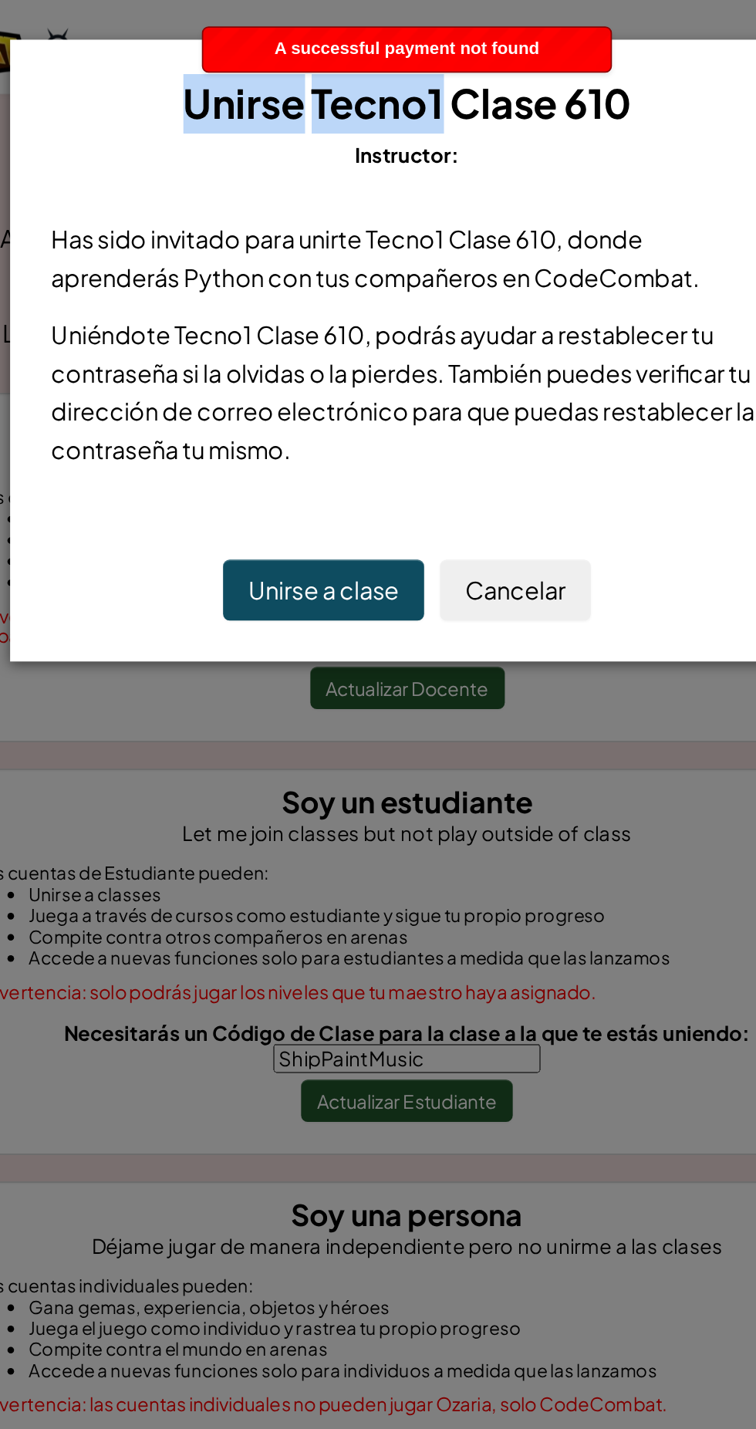
click at [385, 100] on div "Unirse Tecno1 Clase 610 Instructor:" at bounding box center [378, 71] width 423 height 57
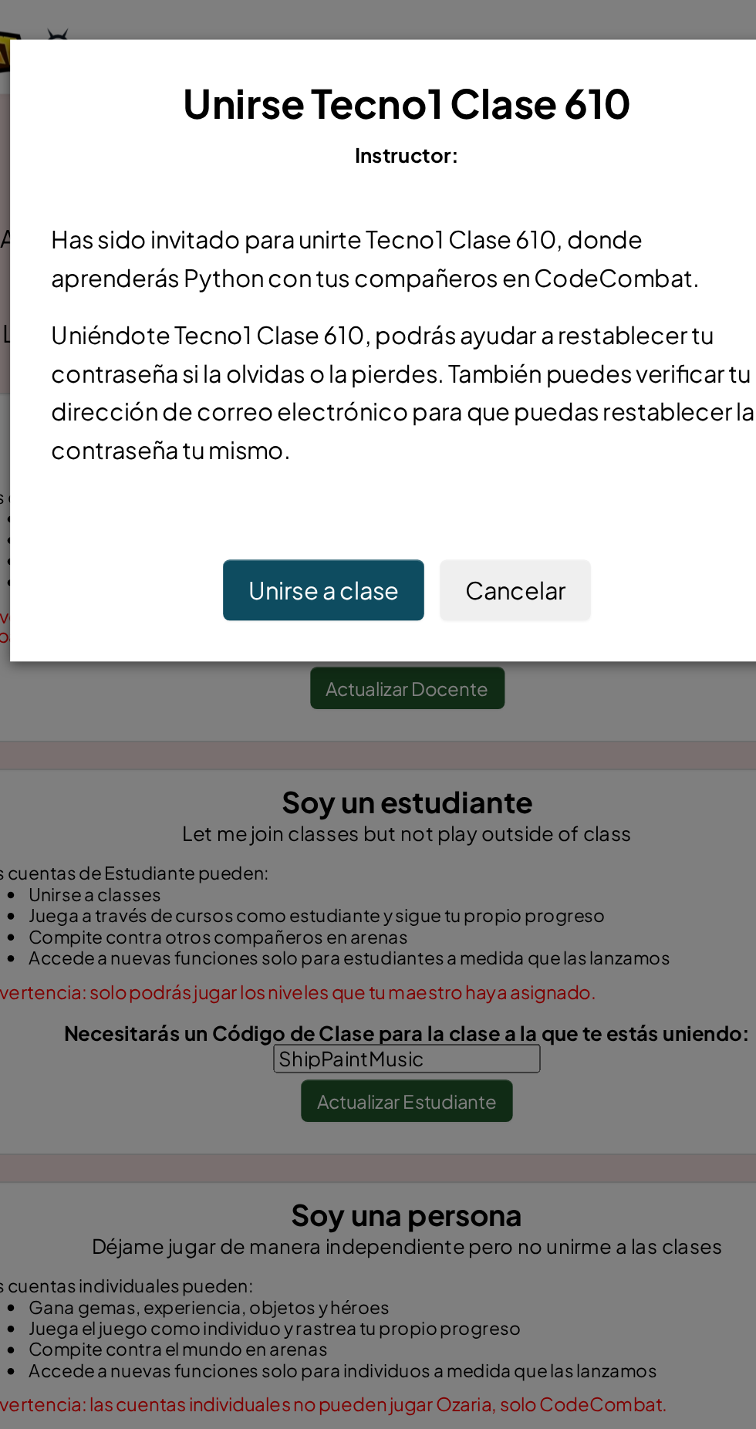
click at [379, 93] on span "Instructor:" at bounding box center [378, 90] width 61 height 15
click at [420, 388] on div "× Unirse Tecno1 Clase 610 Instructor: Has sido invitado para unirte Tecno1 Clas…" at bounding box center [378, 714] width 756 height 1429
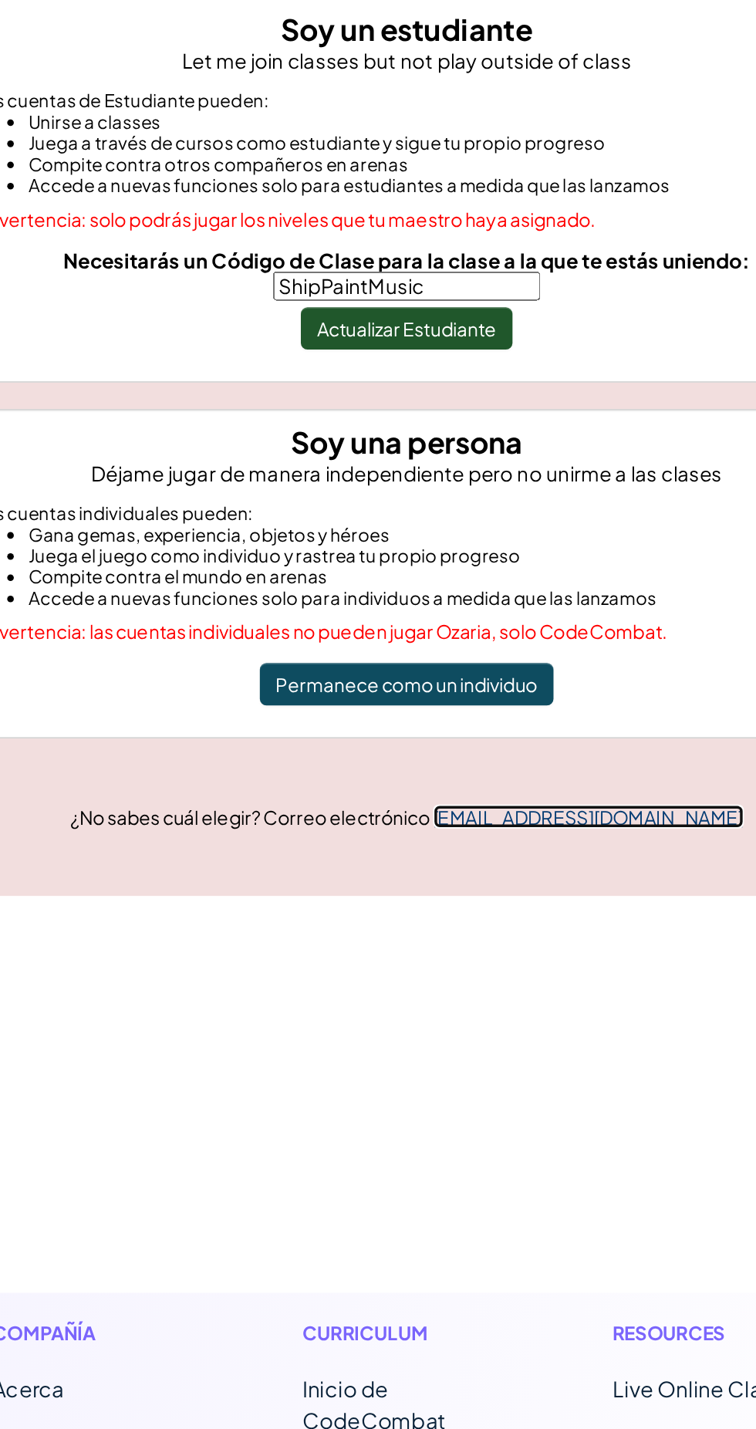
click at [509, 928] on link "[EMAIL_ADDRESS][DOMAIN_NAME]" at bounding box center [484, 927] width 181 height 14
